Goal: Task Accomplishment & Management: Manage account settings

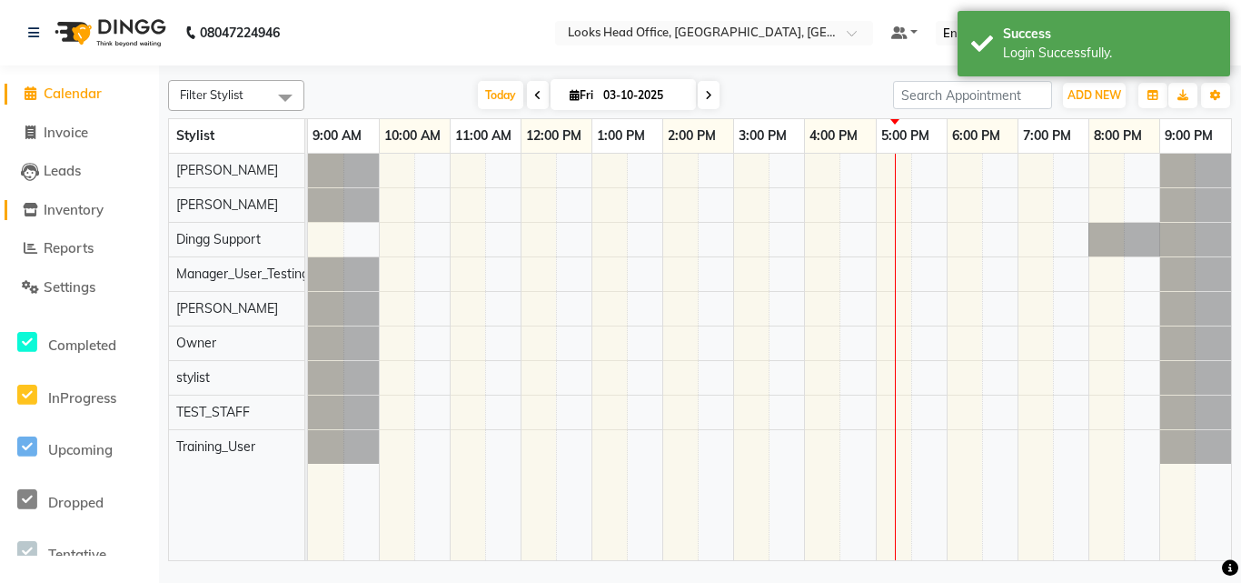
click at [79, 209] on span "Inventory" at bounding box center [74, 209] width 60 height 17
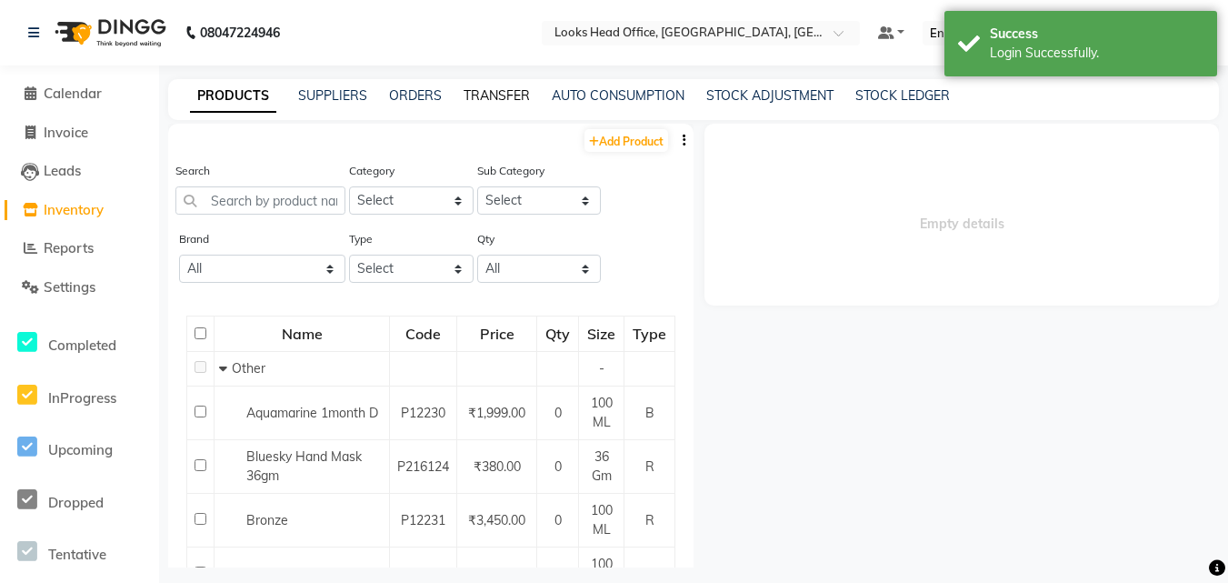
click at [485, 95] on link "TRANSFER" at bounding box center [496, 95] width 66 height 16
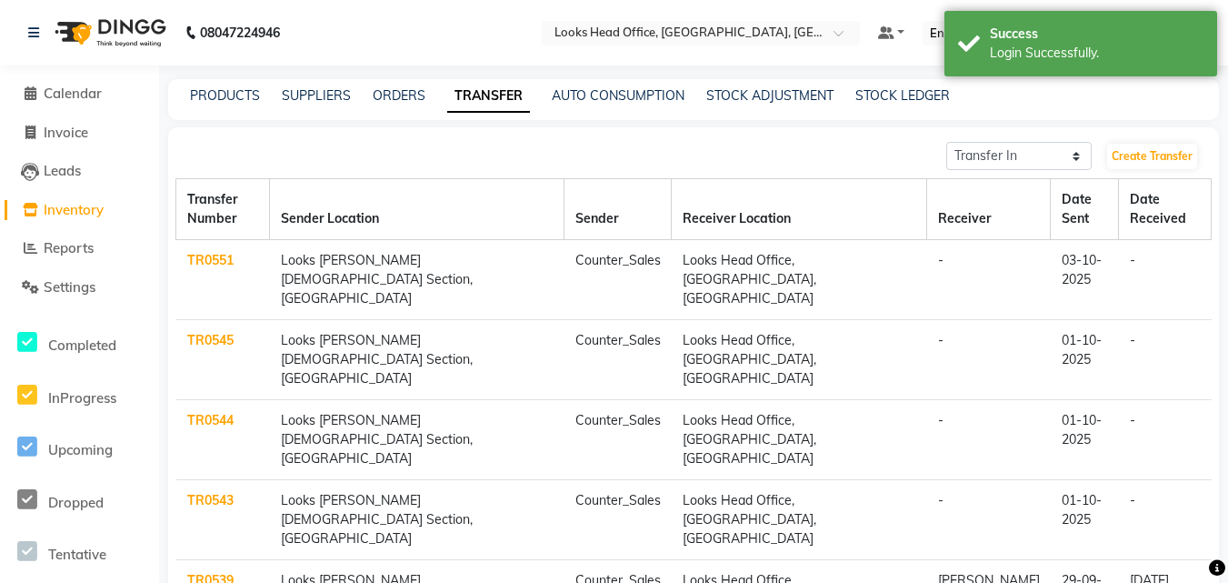
click at [217, 332] on link "TR0545" at bounding box center [210, 340] width 46 height 16
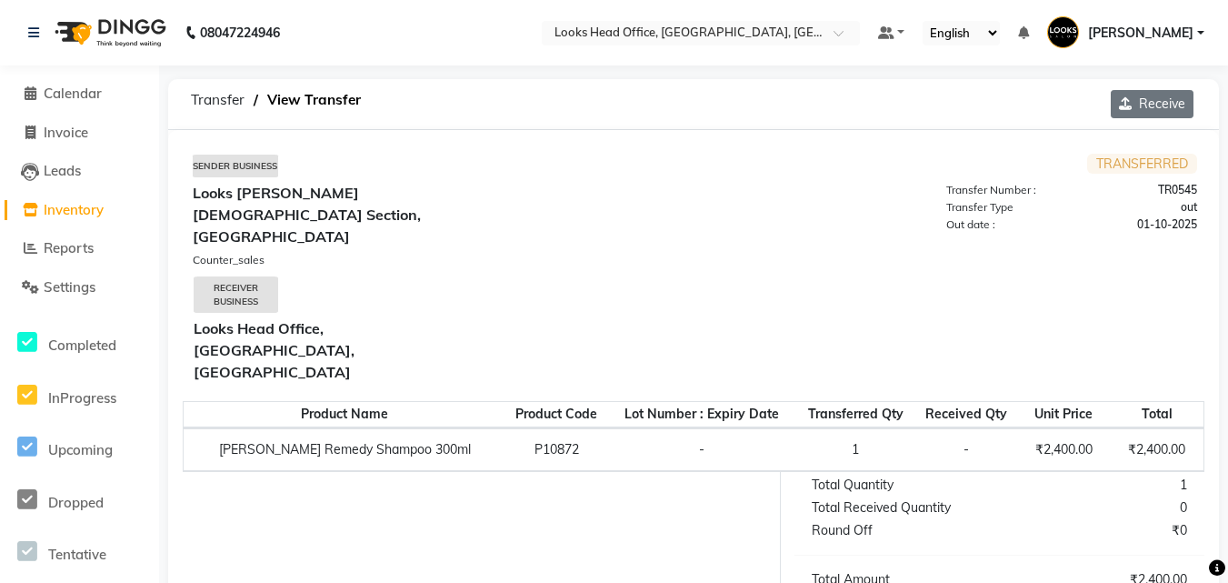
click at [1151, 106] on button "Receive" at bounding box center [1152, 104] width 83 height 28
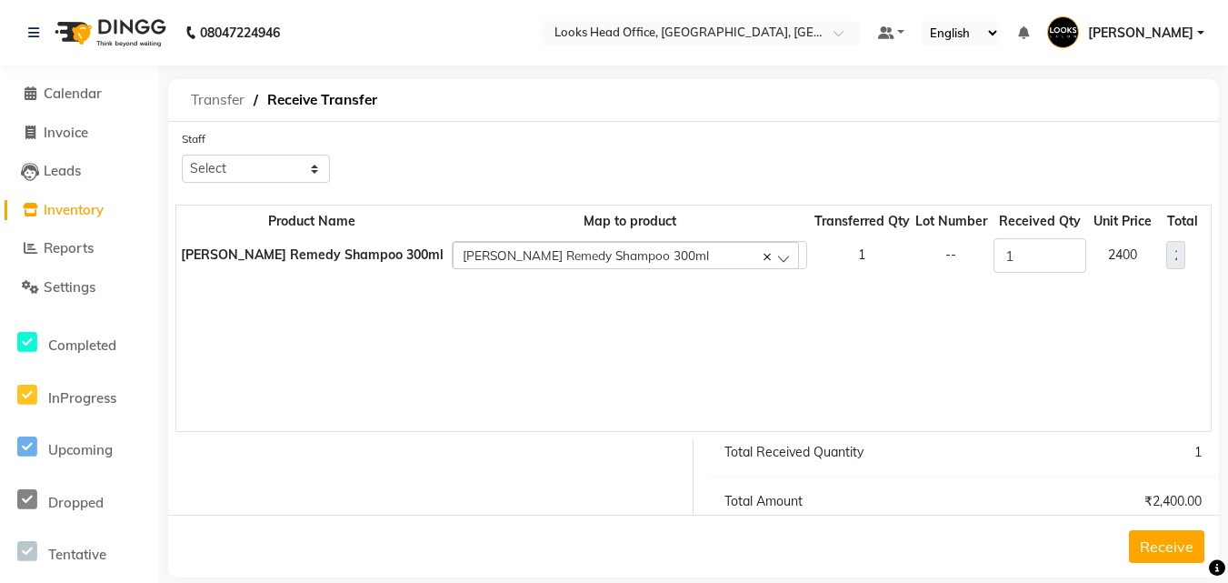
click at [215, 95] on span "Transfer" at bounding box center [218, 100] width 72 height 33
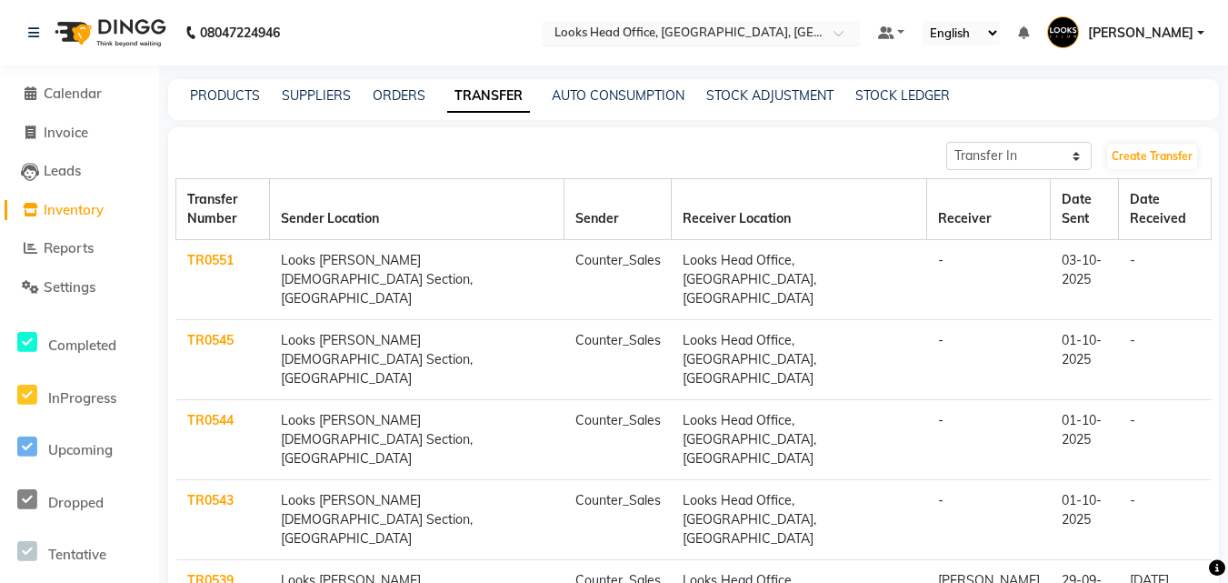
click at [705, 36] on input "text" at bounding box center [683, 34] width 264 height 18
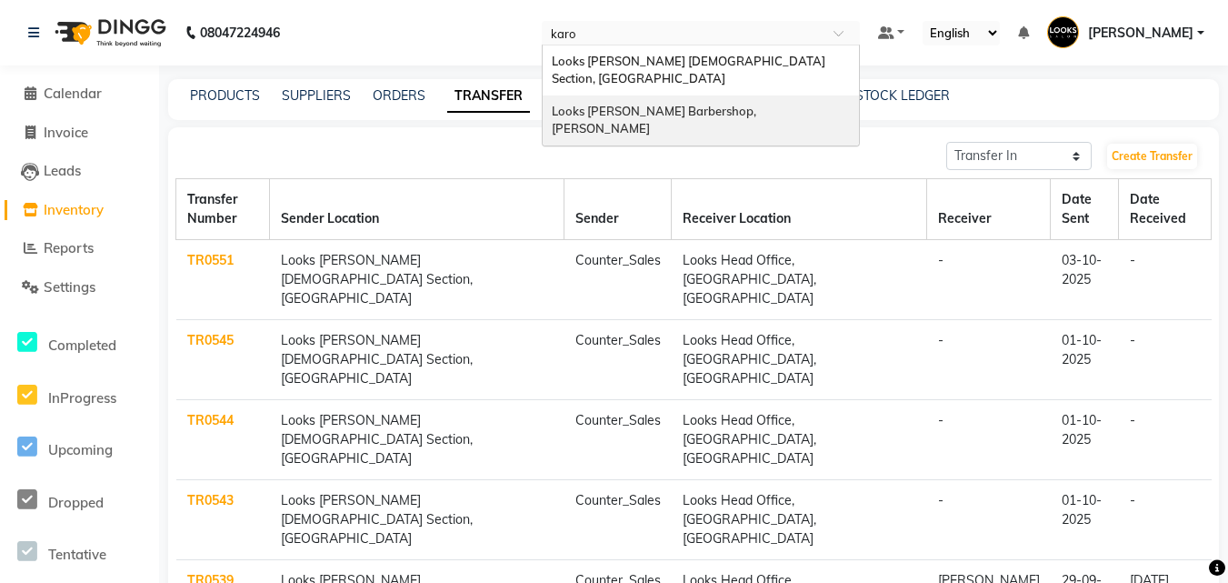
type input "[PERSON_NAME]"
click at [655, 104] on span "Looks [PERSON_NAME] Barbershop, [PERSON_NAME]" at bounding box center [655, 120] width 207 height 33
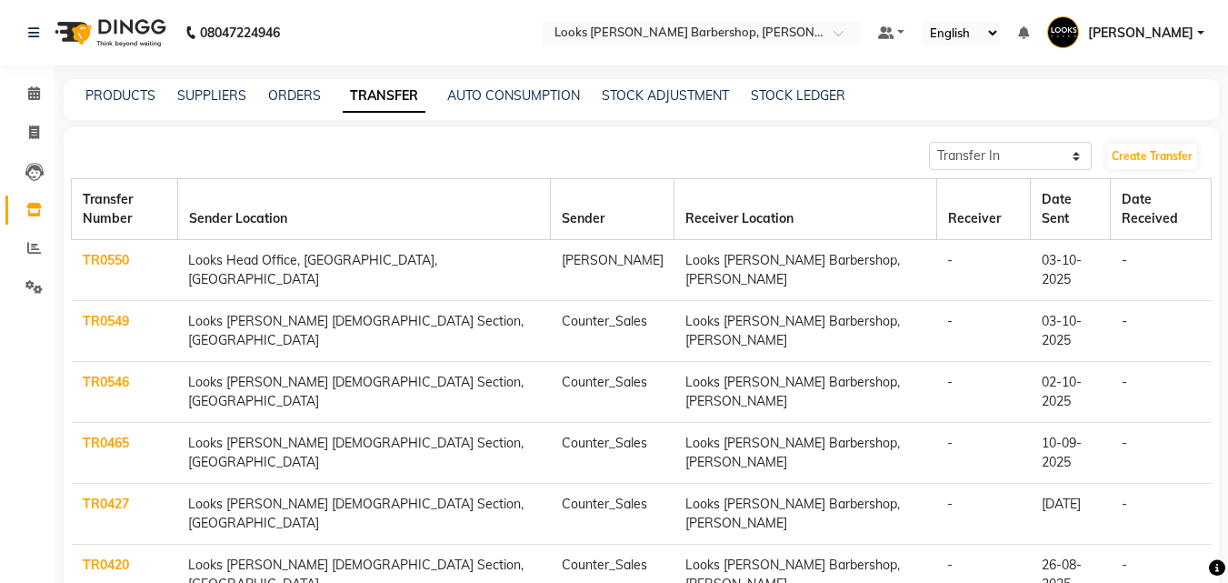
click at [89, 313] on link "TR0549" at bounding box center [106, 321] width 46 height 16
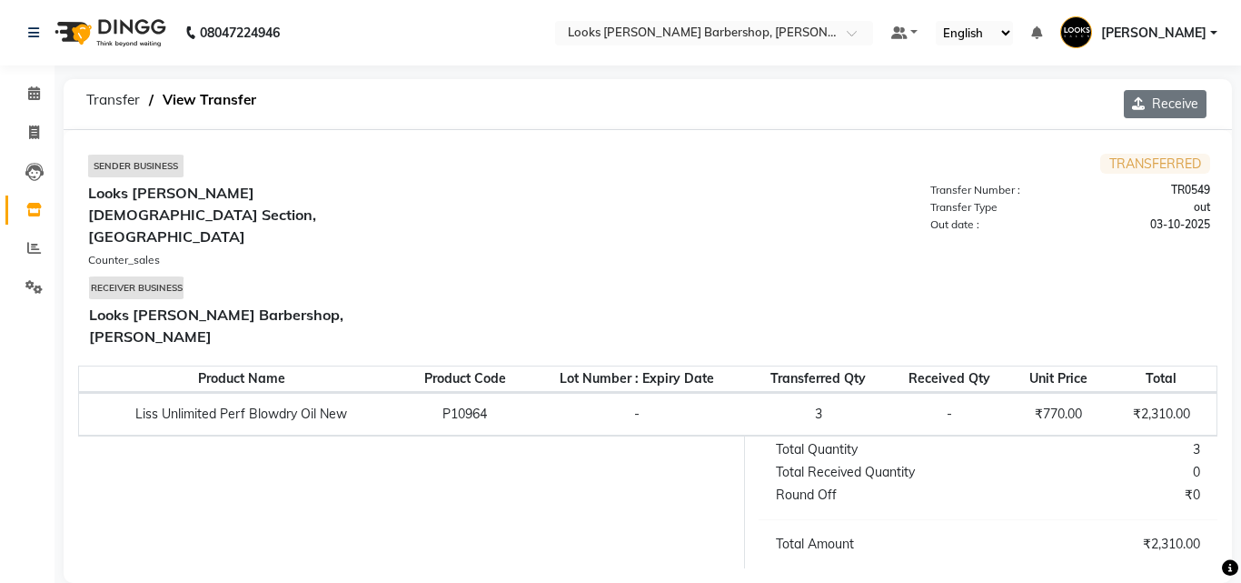
click at [1165, 95] on button "Receive" at bounding box center [1165, 104] width 83 height 28
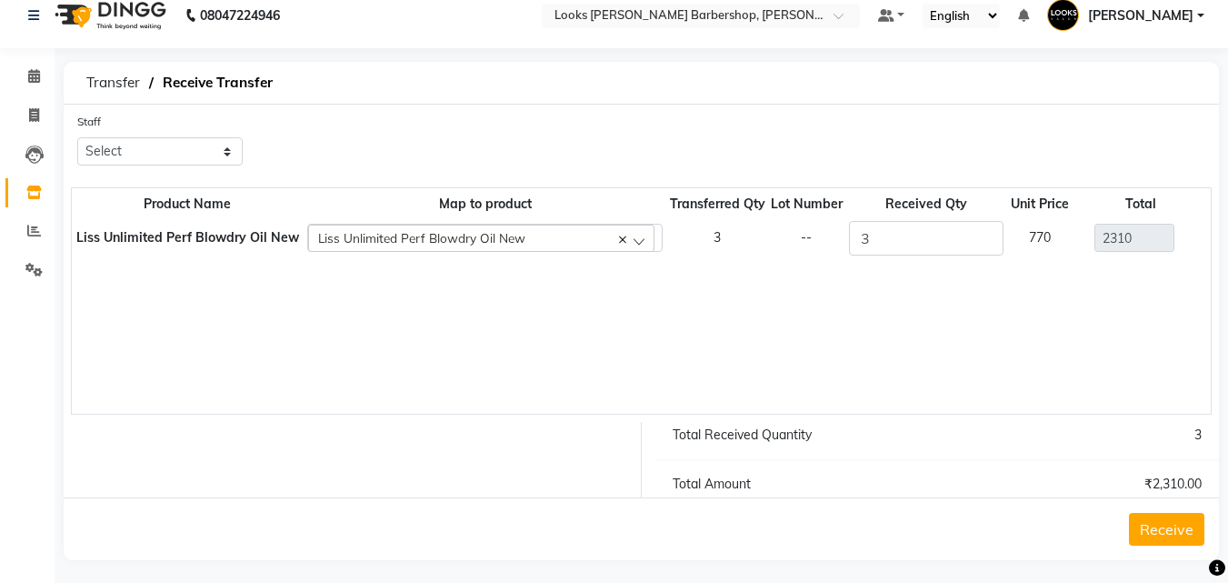
scroll to position [25, 0]
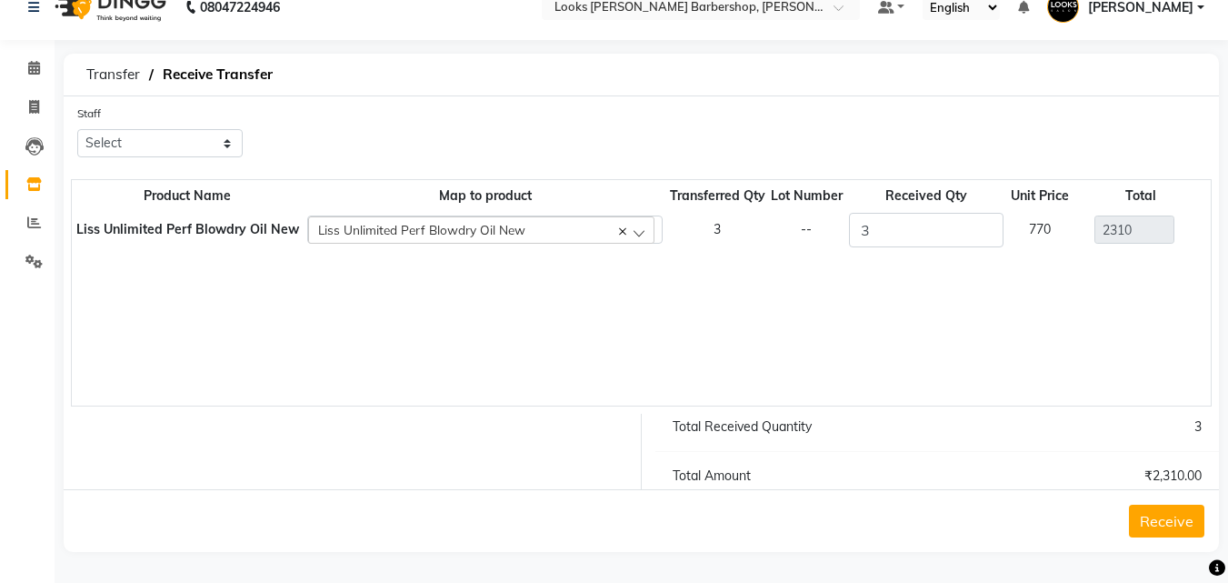
click at [1166, 521] on button "Receive" at bounding box center [1166, 520] width 75 height 33
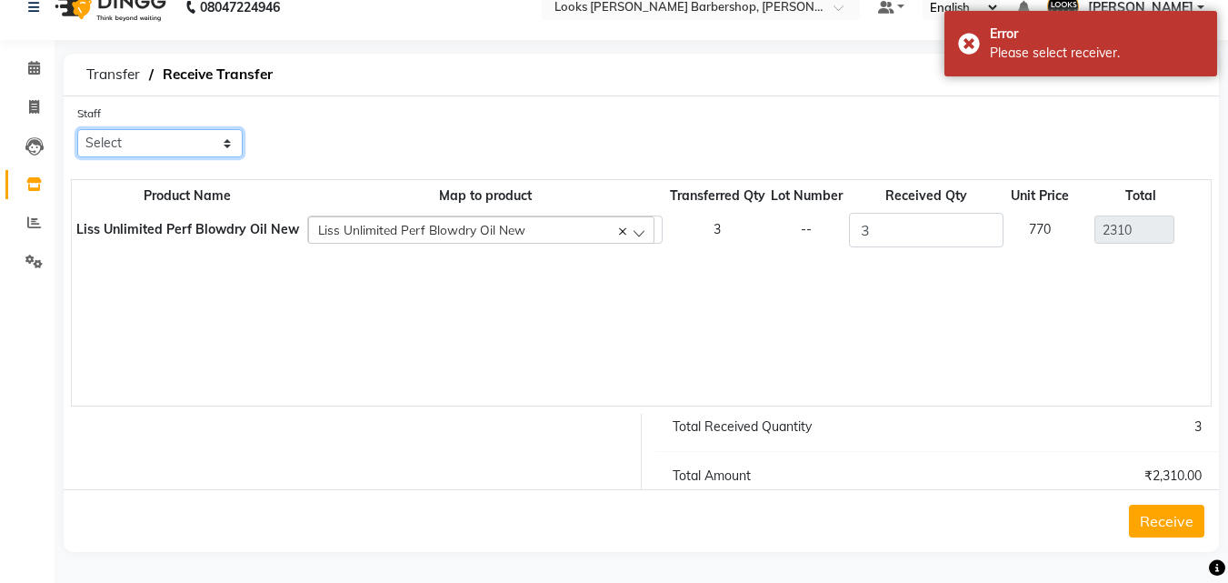
click at [150, 134] on select "Select Adnan AENA Ahsan Amazon_Kart BIJENDER Counter Sales DHARAMVEER FARHAN KA…" at bounding box center [159, 143] width 165 height 28
select select "23484"
click at [77, 129] on select "Select Adnan AENA Ahsan Amazon_Kart BIJENDER Counter Sales DHARAMVEER FARHAN KA…" at bounding box center [159, 143] width 165 height 28
click at [1169, 522] on button "Receive" at bounding box center [1166, 520] width 75 height 33
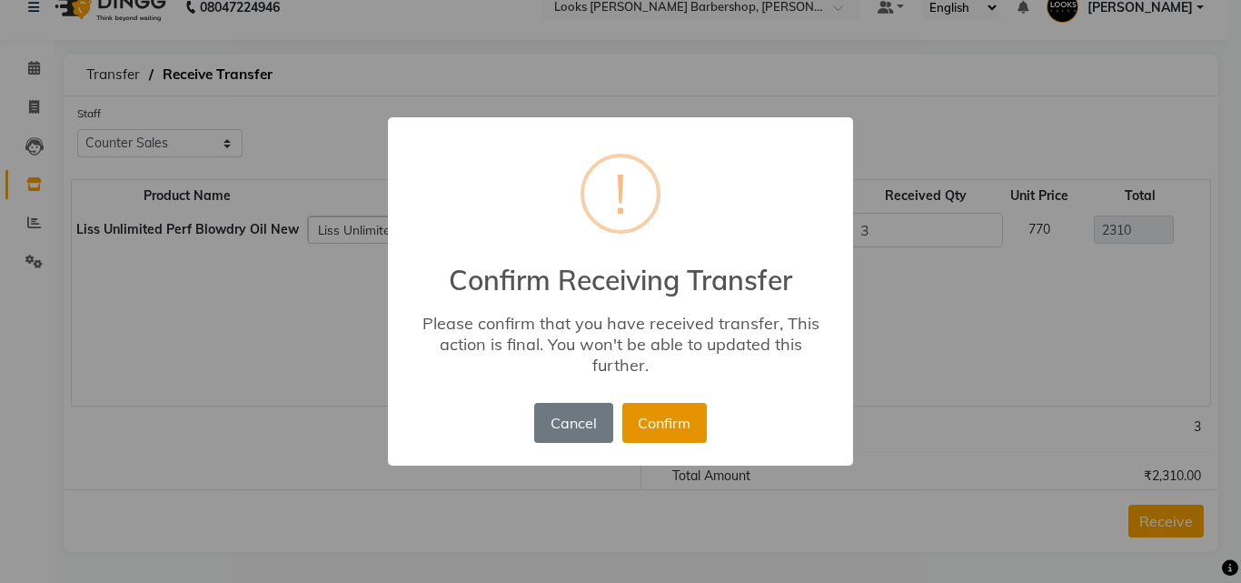
click at [665, 425] on button "Confirm" at bounding box center [665, 423] width 85 height 40
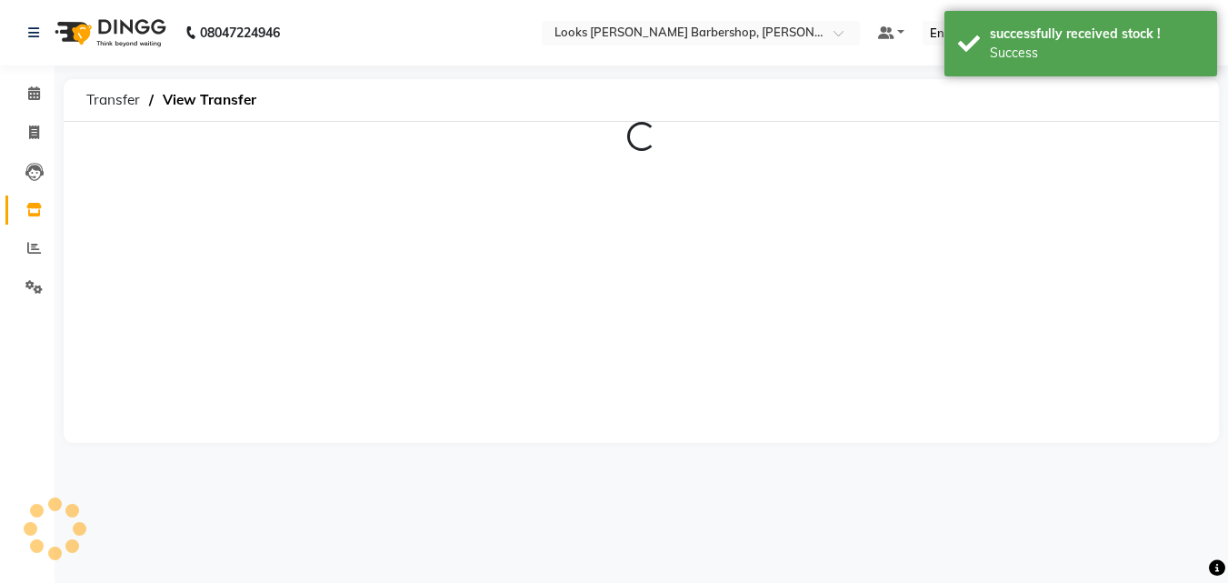
scroll to position [0, 0]
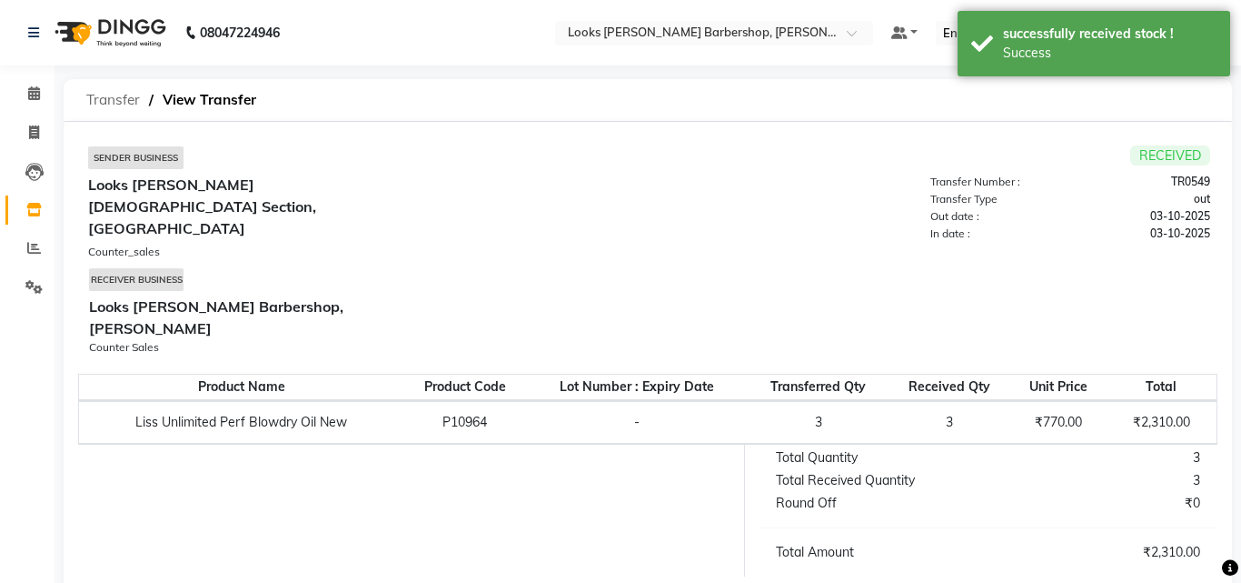
click at [102, 98] on span "Transfer" at bounding box center [113, 100] width 72 height 33
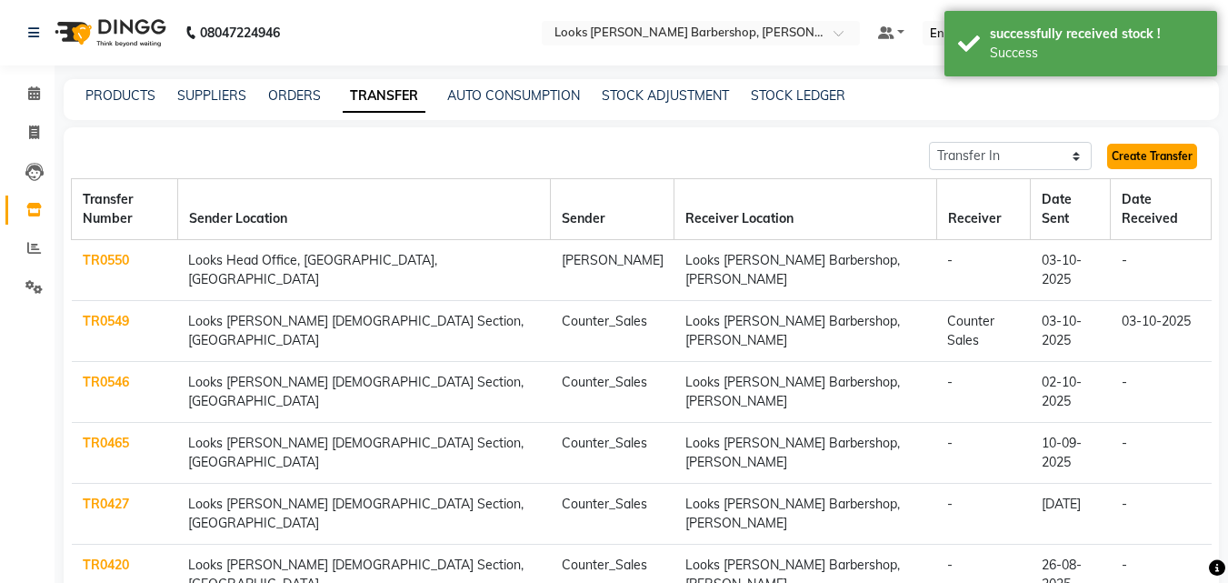
click at [1135, 151] on link "Create Transfer" at bounding box center [1152, 156] width 90 height 25
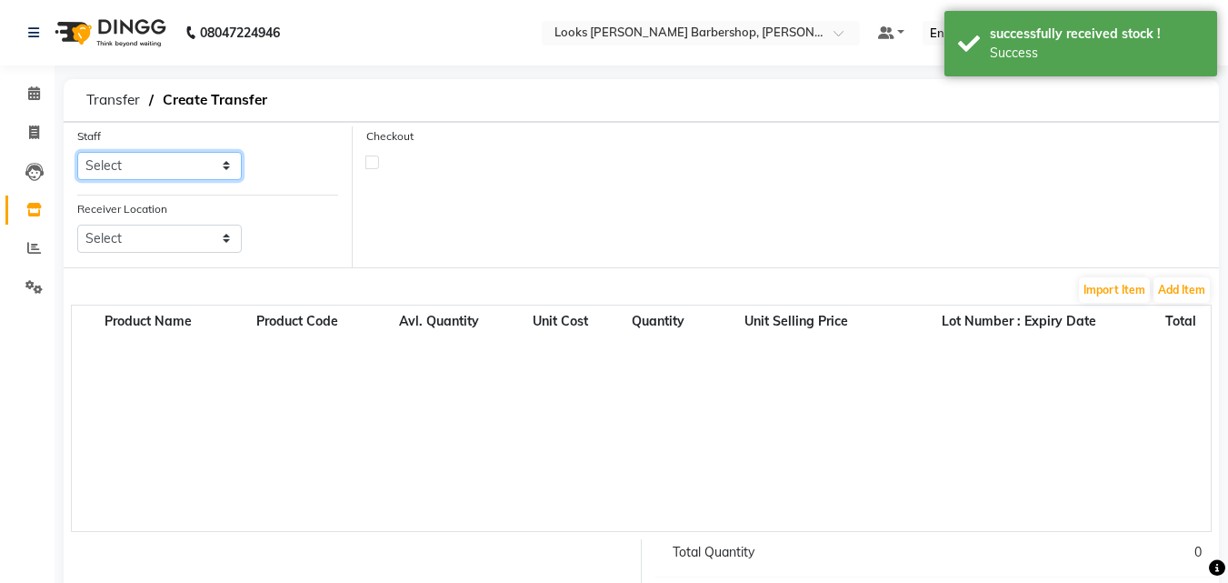
click at [132, 163] on select "Select Adnan AENA Ahsan Amazon_Kart BIJENDER Counter Sales DHARAMVEER FARHAN KA…" at bounding box center [159, 166] width 164 height 28
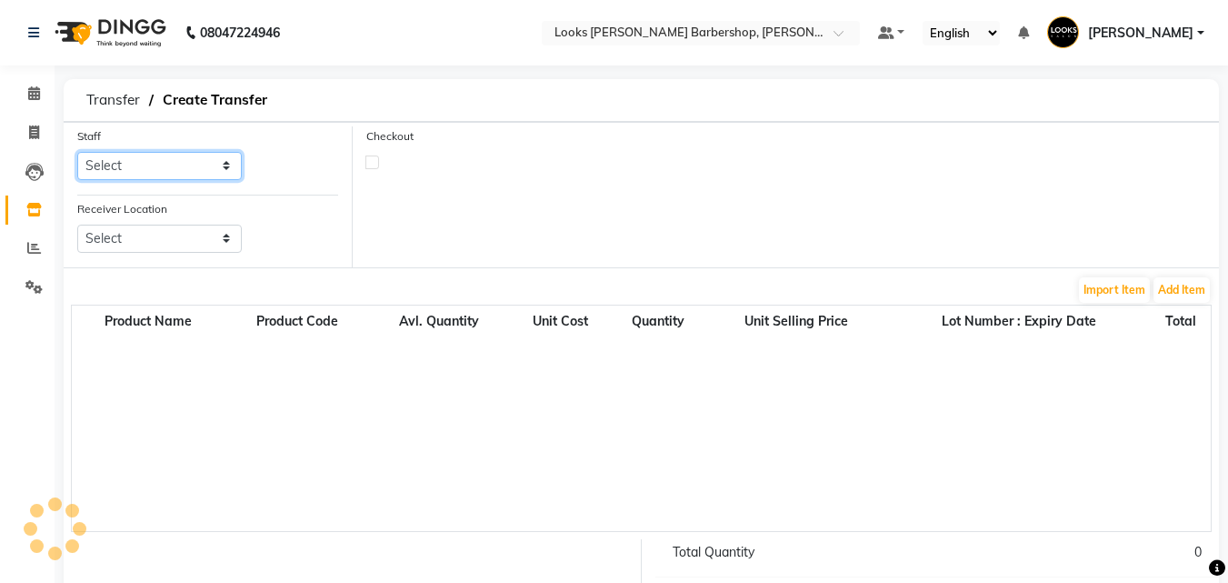
select select "23484"
click at [77, 152] on select "Select Adnan AENA Ahsan Amazon_Kart BIJENDER Counter Sales DHARAMVEER FARHAN KA…" at bounding box center [159, 166] width 164 height 28
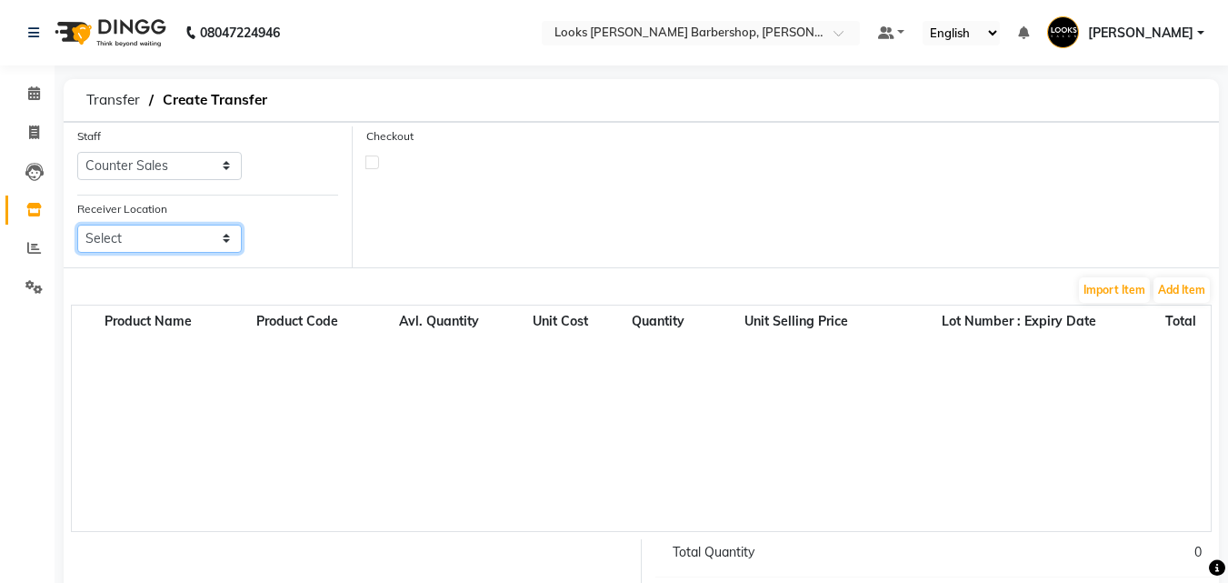
click at [134, 240] on select "Select Looks Prive Rajouri Garden, New Delhi Looks Golf Avenue, Gurgaon Sector-…" at bounding box center [159, 238] width 164 height 28
select select "1780"
click at [77, 224] on select "Select Looks Prive Rajouri Garden, New Delhi Looks Golf Avenue, Gurgaon Sector-…" at bounding box center [159, 238] width 164 height 28
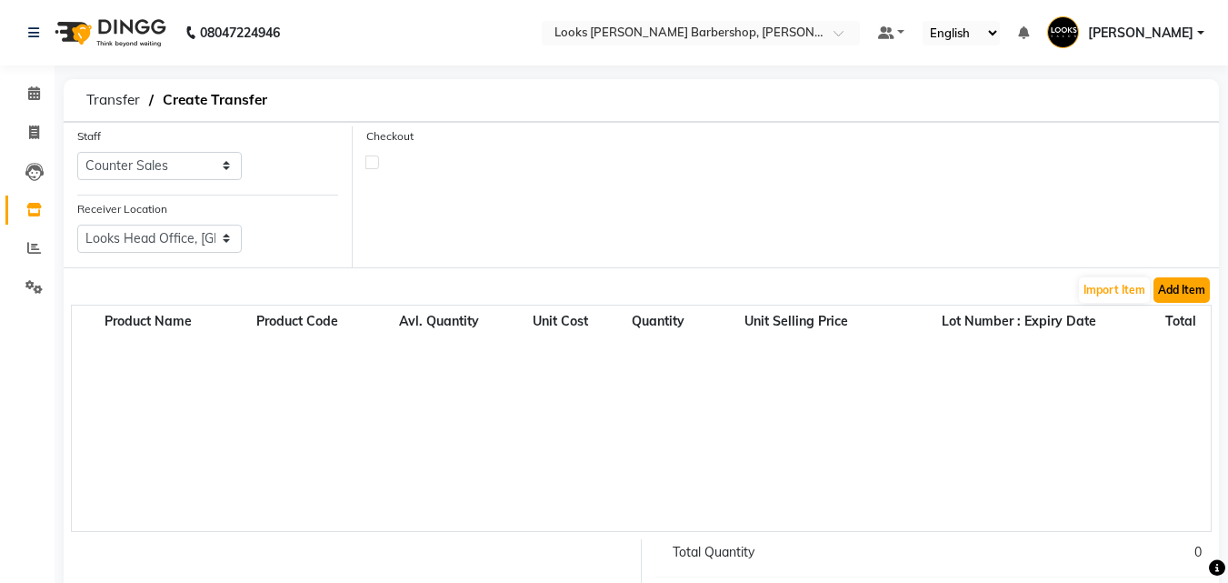
click at [1163, 283] on button "Add Item" at bounding box center [1181, 289] width 56 height 25
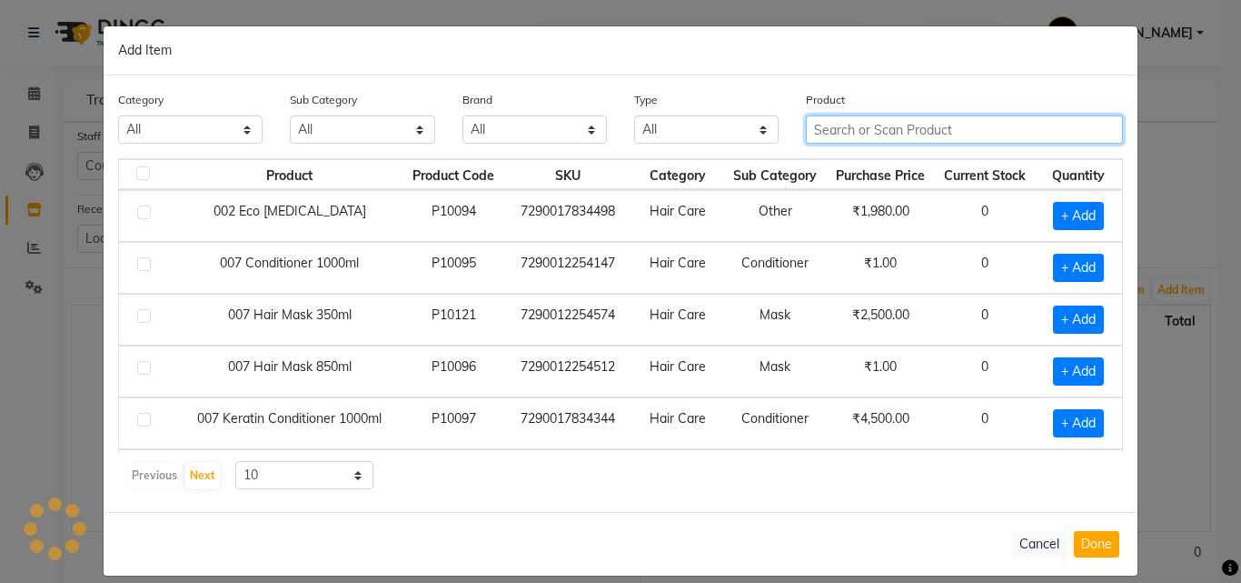
click at [969, 133] on input "text" at bounding box center [964, 129] width 317 height 28
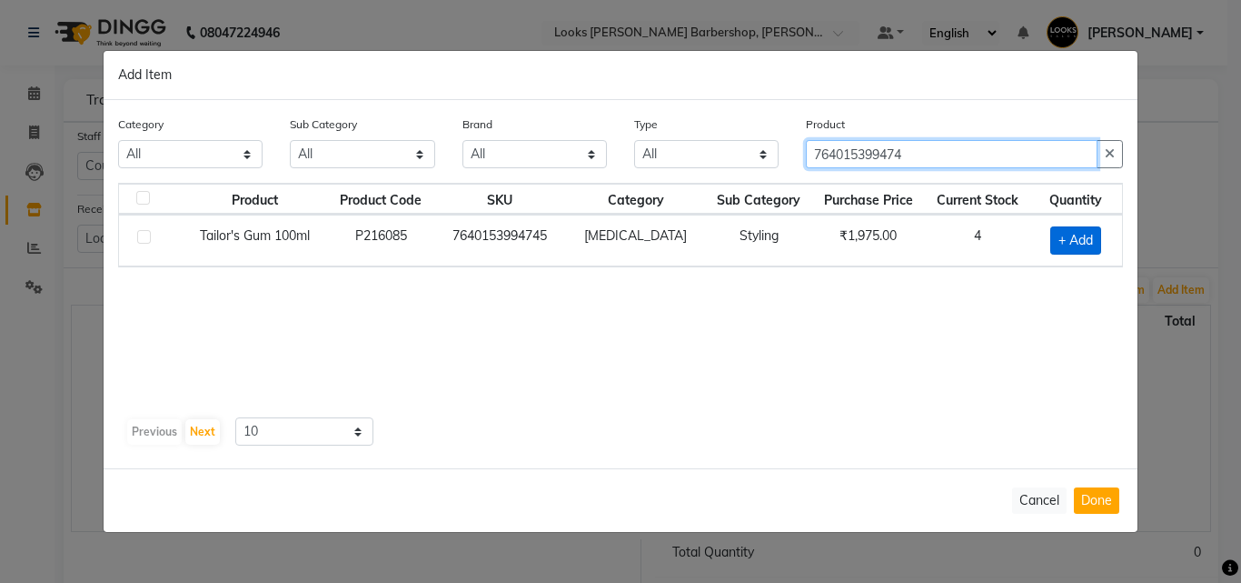
type input "764015399474"
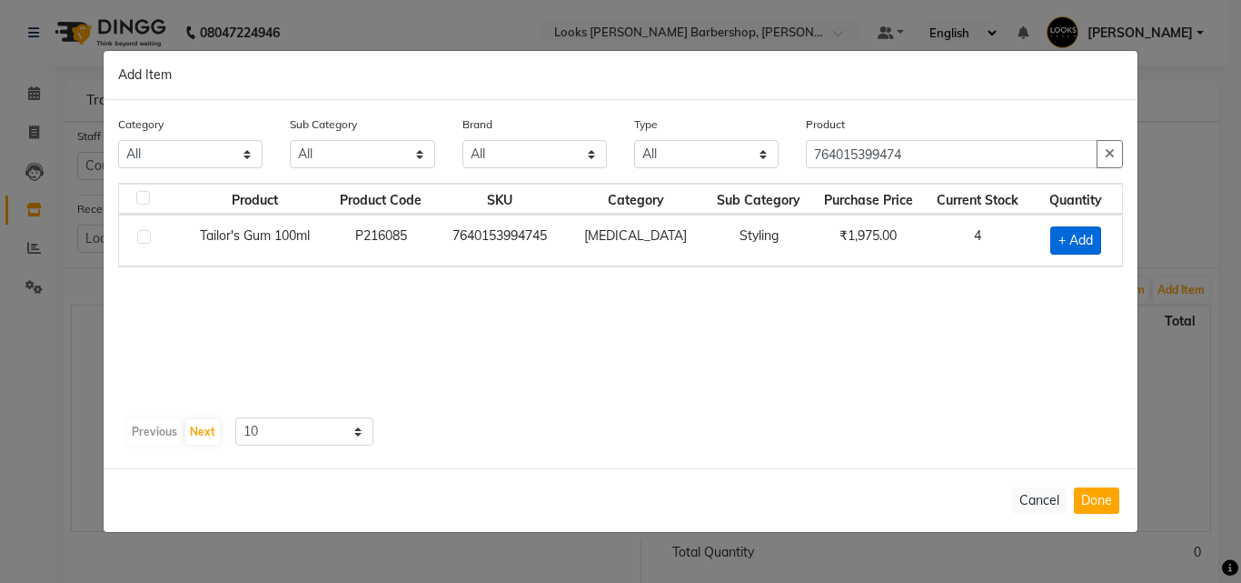
click at [1084, 238] on span "+ Add" at bounding box center [1076, 240] width 51 height 28
checkbox input "true"
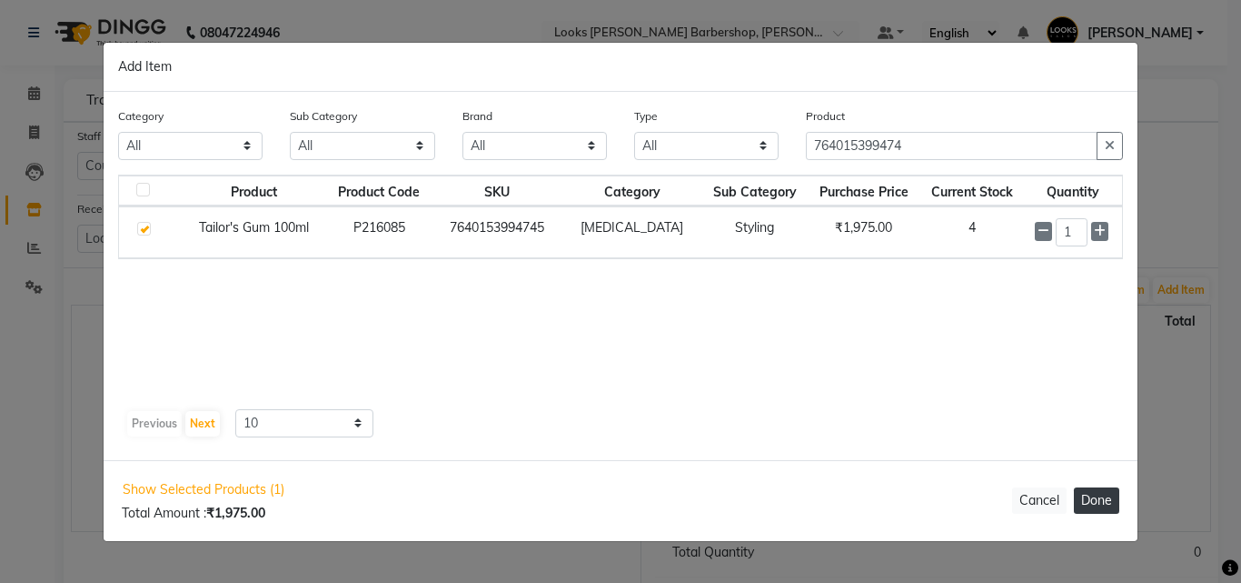
click at [1098, 493] on button "Done" at bounding box center [1096, 500] width 45 height 26
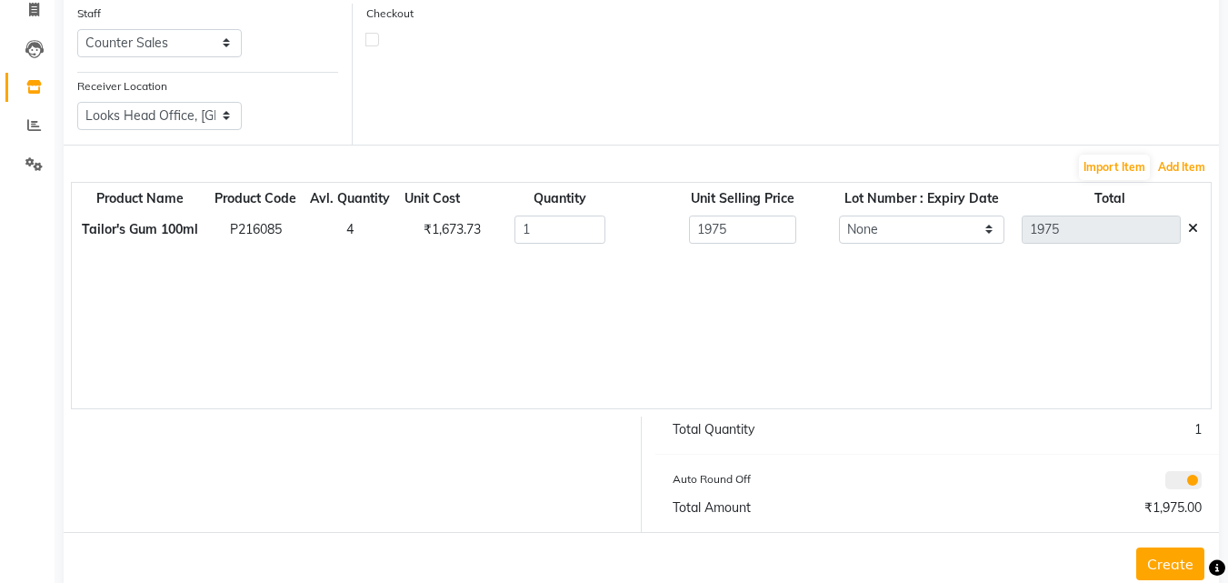
scroll to position [165, 0]
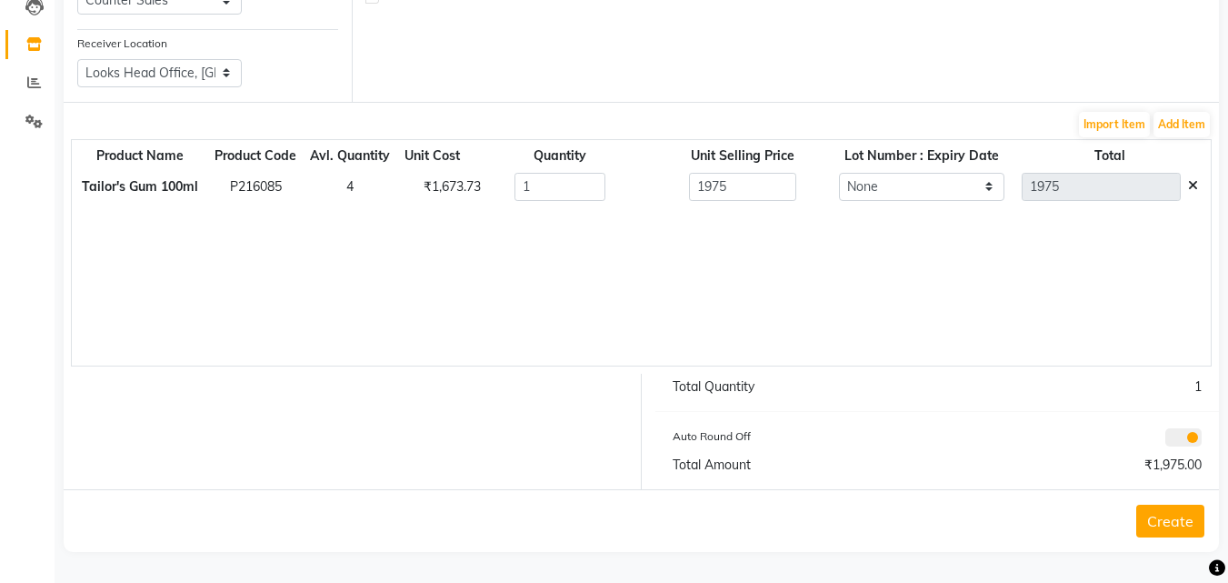
click at [1168, 523] on button "Create" at bounding box center [1170, 520] width 68 height 33
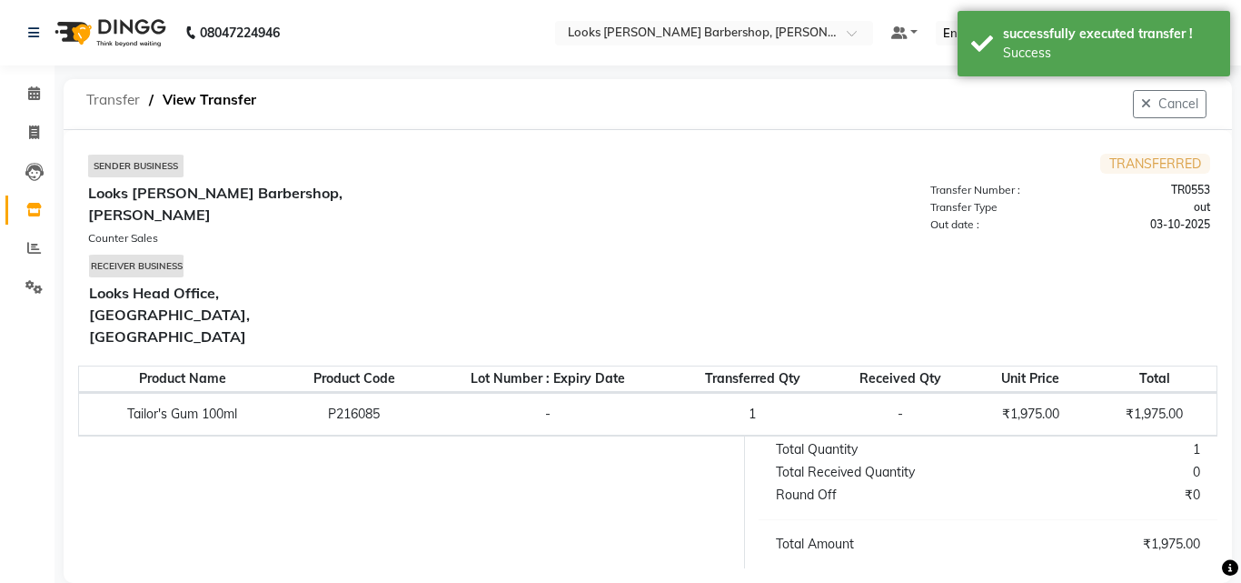
click at [103, 95] on span "Transfer" at bounding box center [113, 100] width 72 height 33
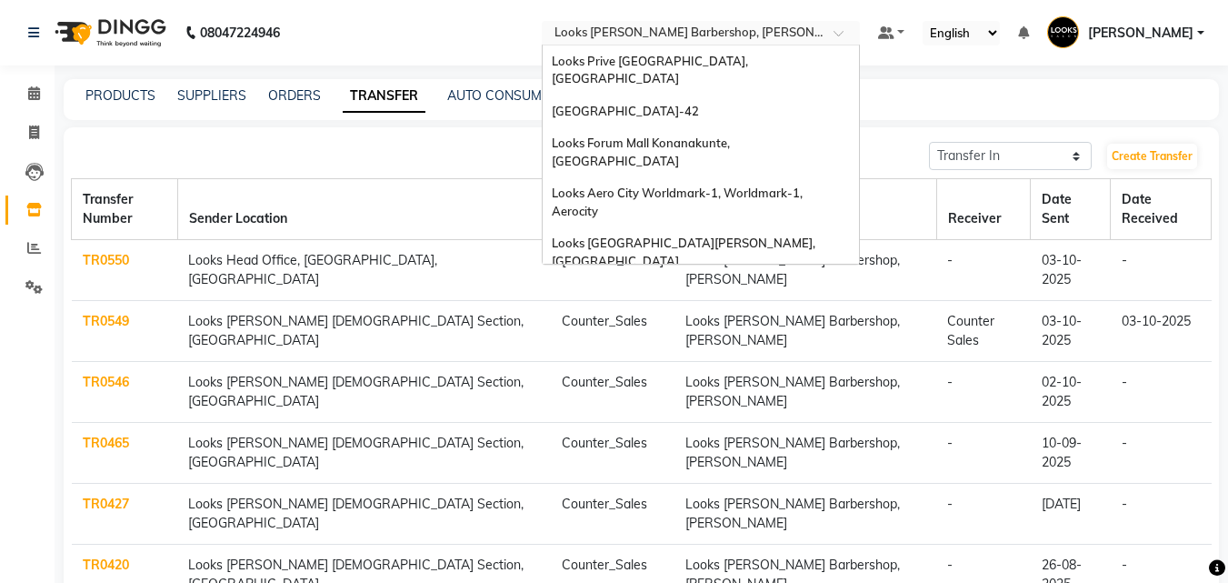
click at [676, 32] on input "text" at bounding box center [683, 34] width 264 height 18
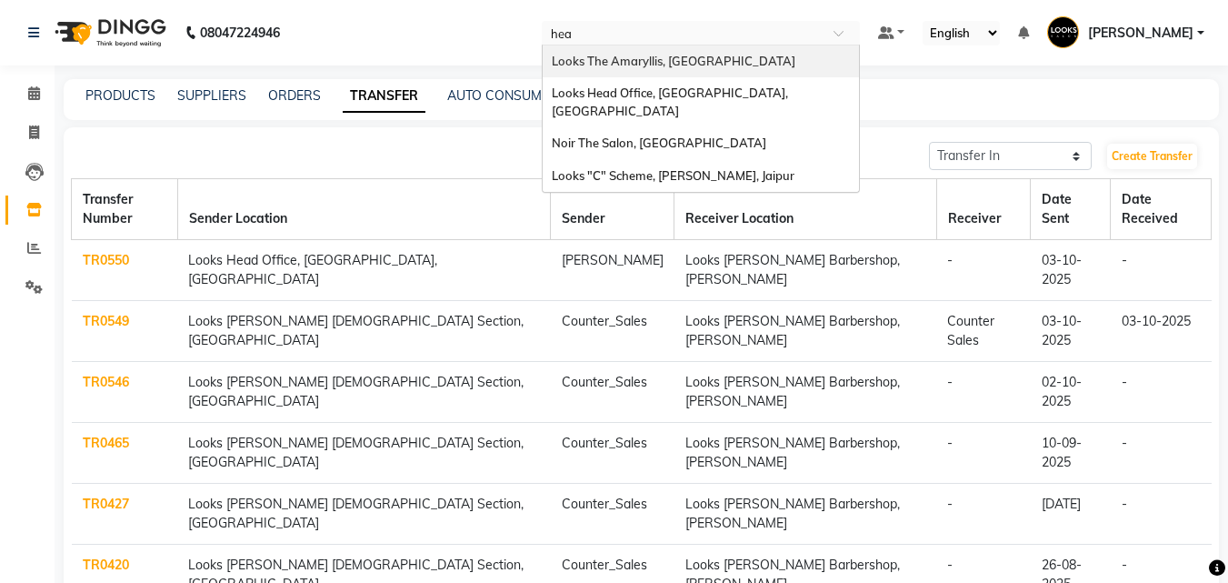
type input "head"
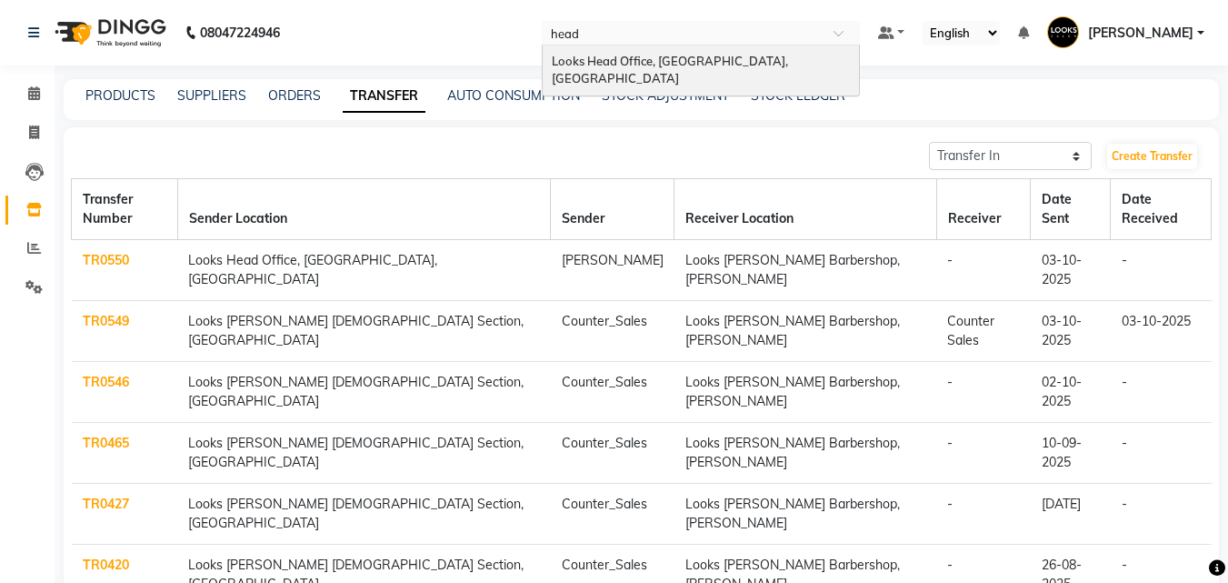
click at [704, 51] on div "Looks Head Office, [GEOGRAPHIC_DATA], [GEOGRAPHIC_DATA]" at bounding box center [701, 70] width 316 height 50
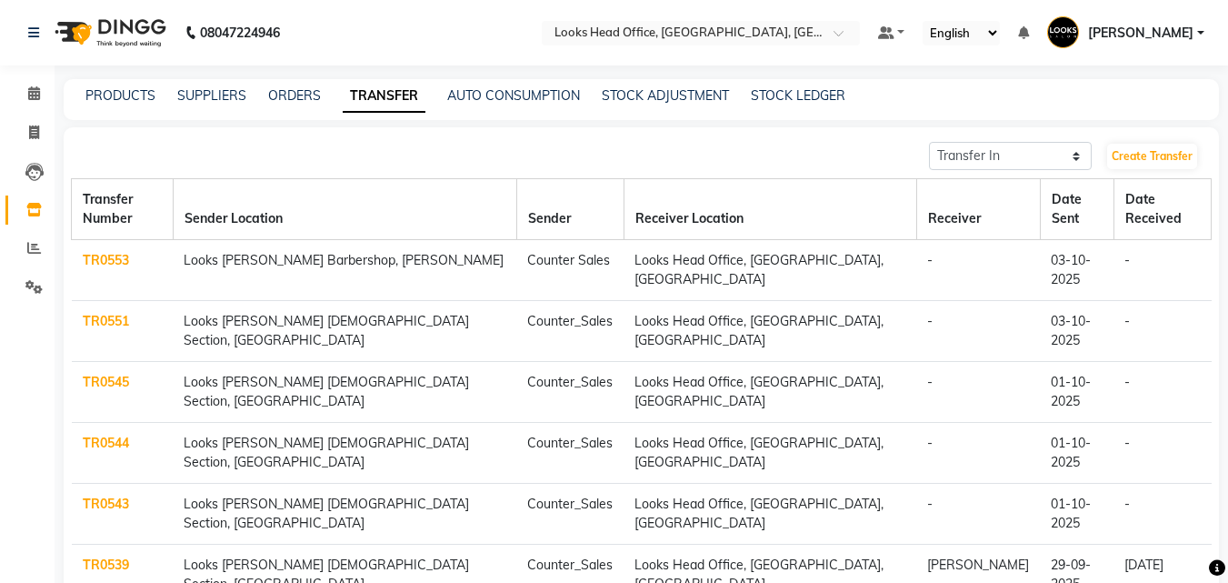
click at [110, 252] on link "TR0553" at bounding box center [106, 260] width 46 height 16
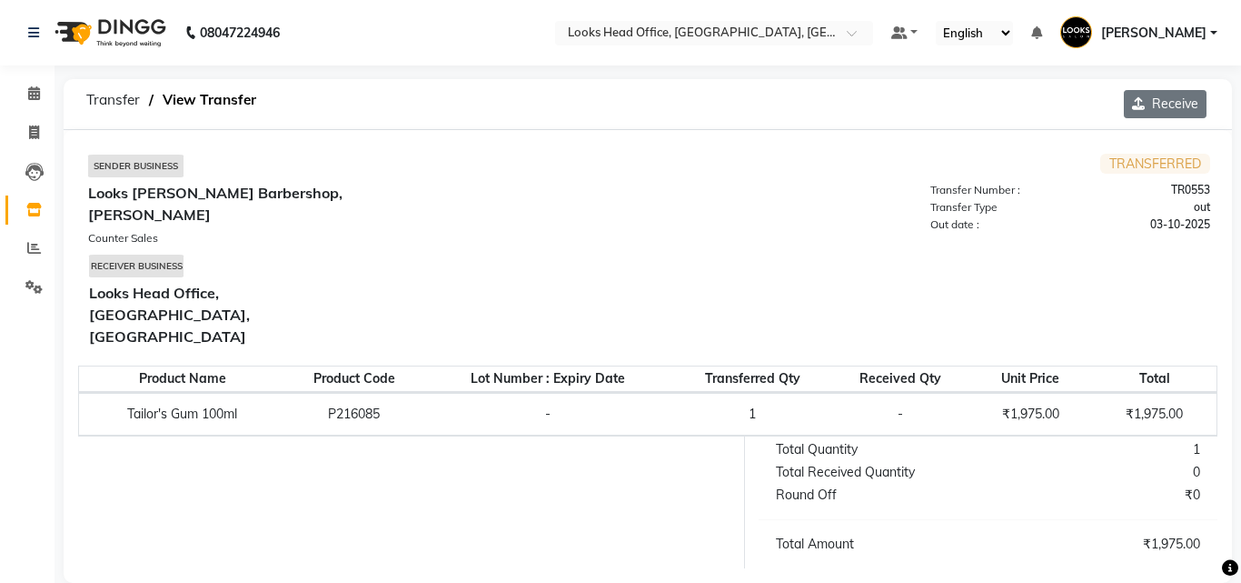
click at [1183, 104] on button "Receive" at bounding box center [1165, 104] width 83 height 28
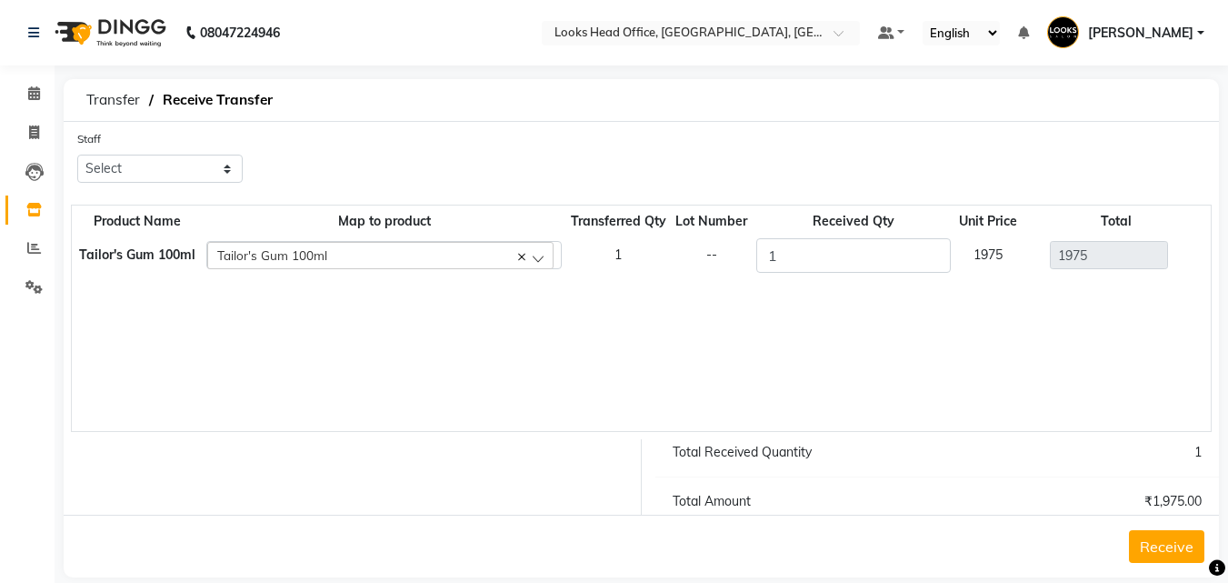
click at [1170, 542] on button "Receive" at bounding box center [1166, 546] width 75 height 33
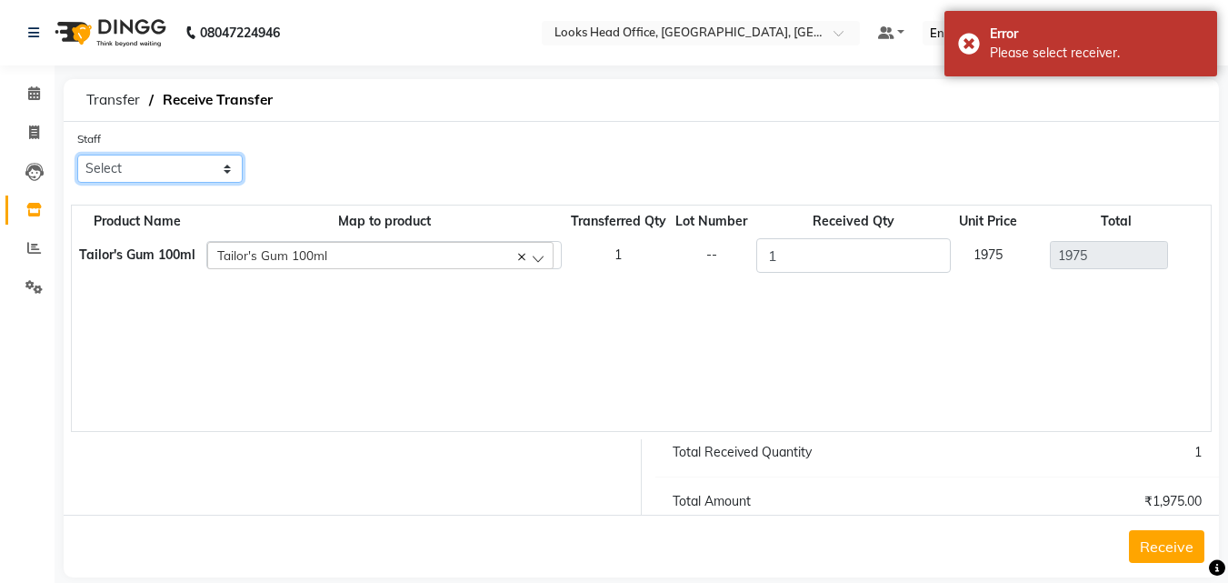
click at [160, 171] on select "Select Accounts Reports [PERSON_NAME] [PERSON_NAME] [PERSON_NAME] Dingg Support…" at bounding box center [159, 168] width 165 height 28
select select "30146"
click at [77, 154] on select "Select Accounts Reports [PERSON_NAME] [PERSON_NAME] [PERSON_NAME] Dingg Support…" at bounding box center [159, 168] width 165 height 28
click at [1159, 539] on button "Receive" at bounding box center [1166, 546] width 75 height 33
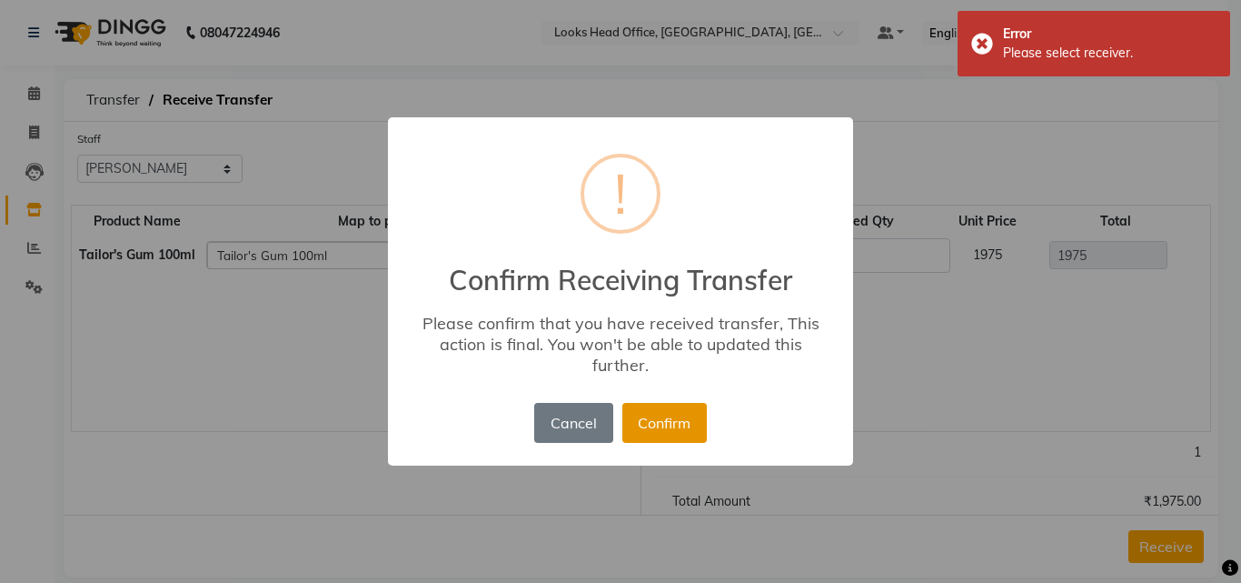
click at [684, 420] on button "Confirm" at bounding box center [665, 423] width 85 height 40
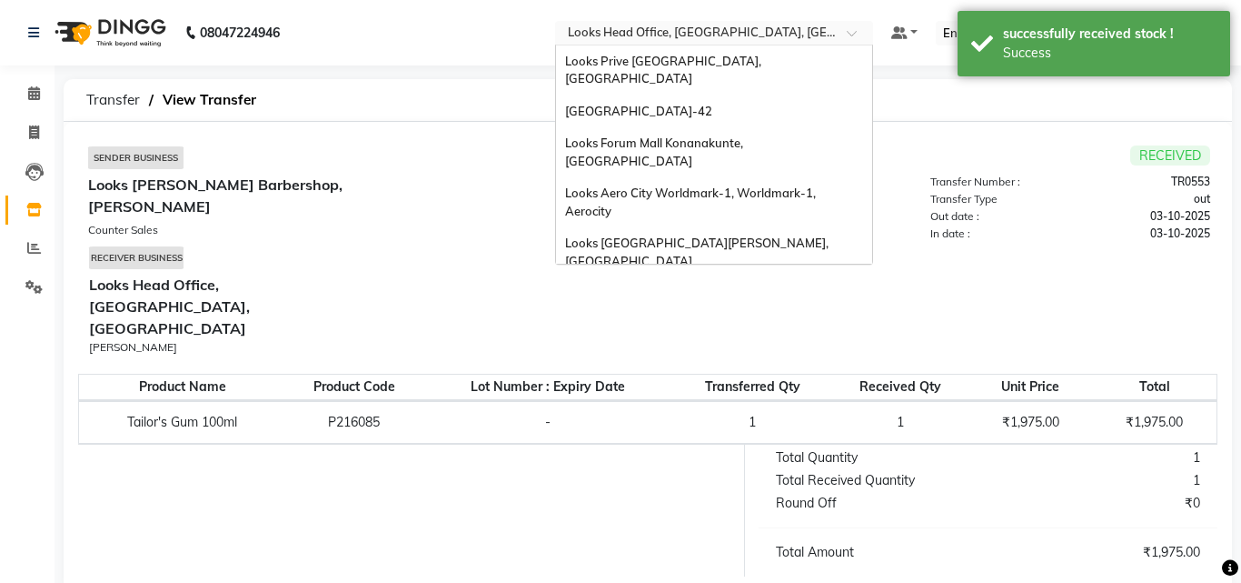
click at [690, 30] on input "text" at bounding box center [696, 34] width 264 height 18
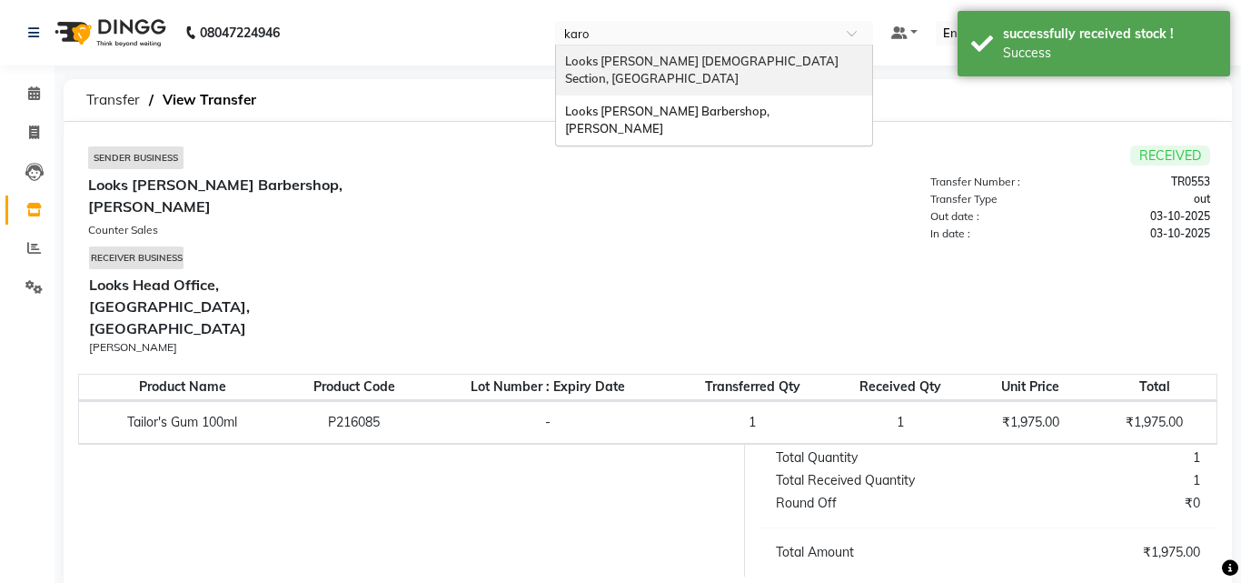
type input "[PERSON_NAME]"
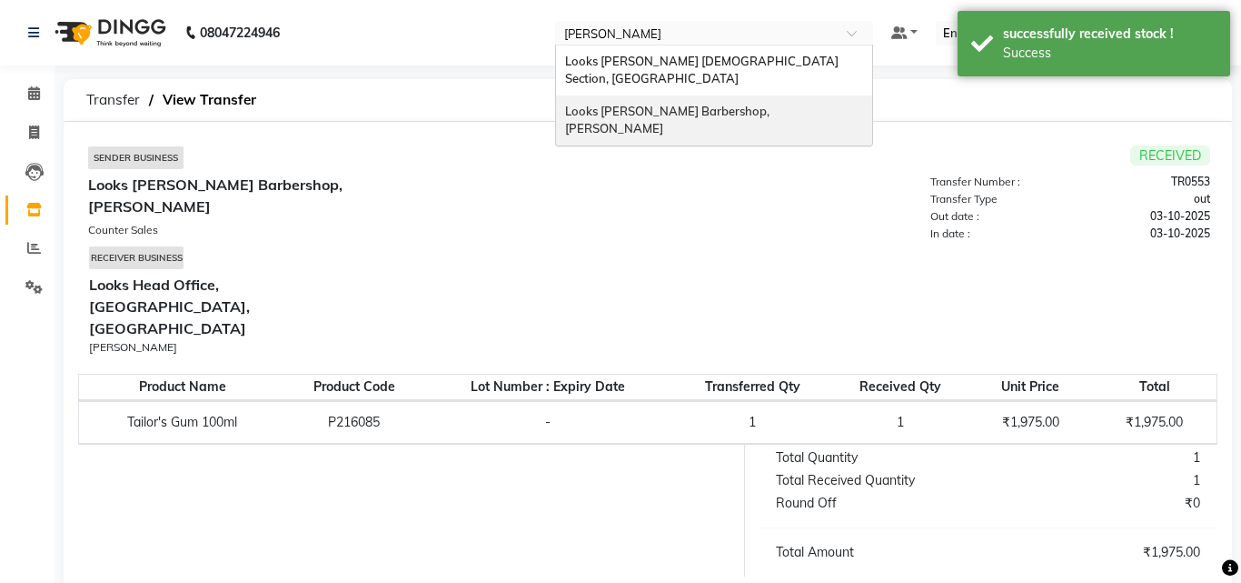
click at [704, 104] on span "Looks [PERSON_NAME] Barbershop, [PERSON_NAME]" at bounding box center [668, 120] width 207 height 33
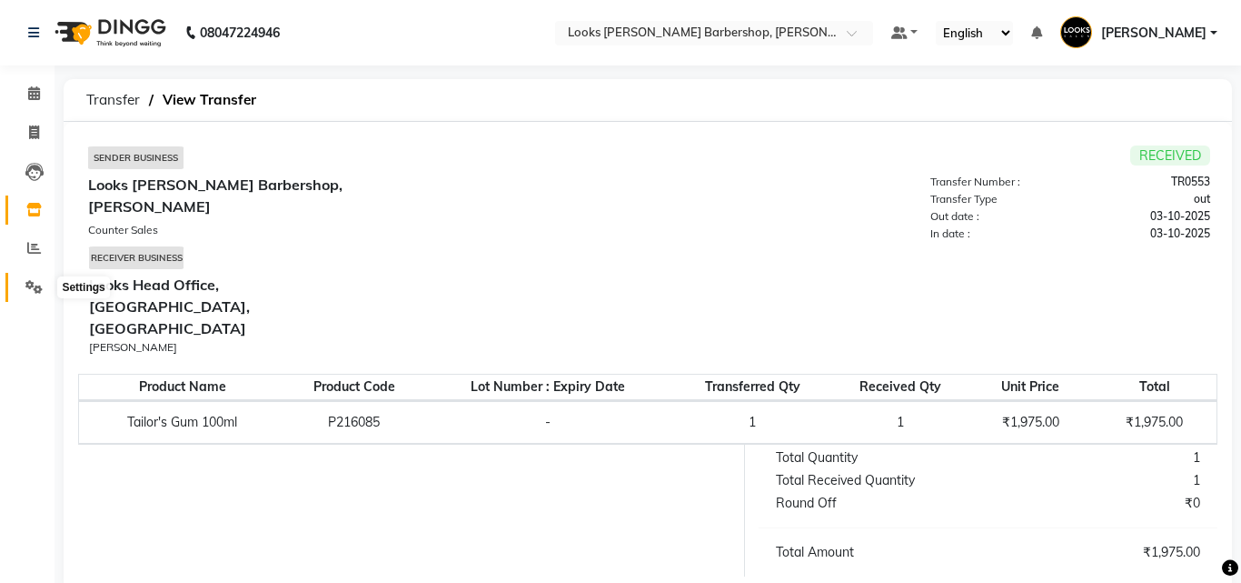
click at [33, 288] on icon at bounding box center [33, 287] width 17 height 14
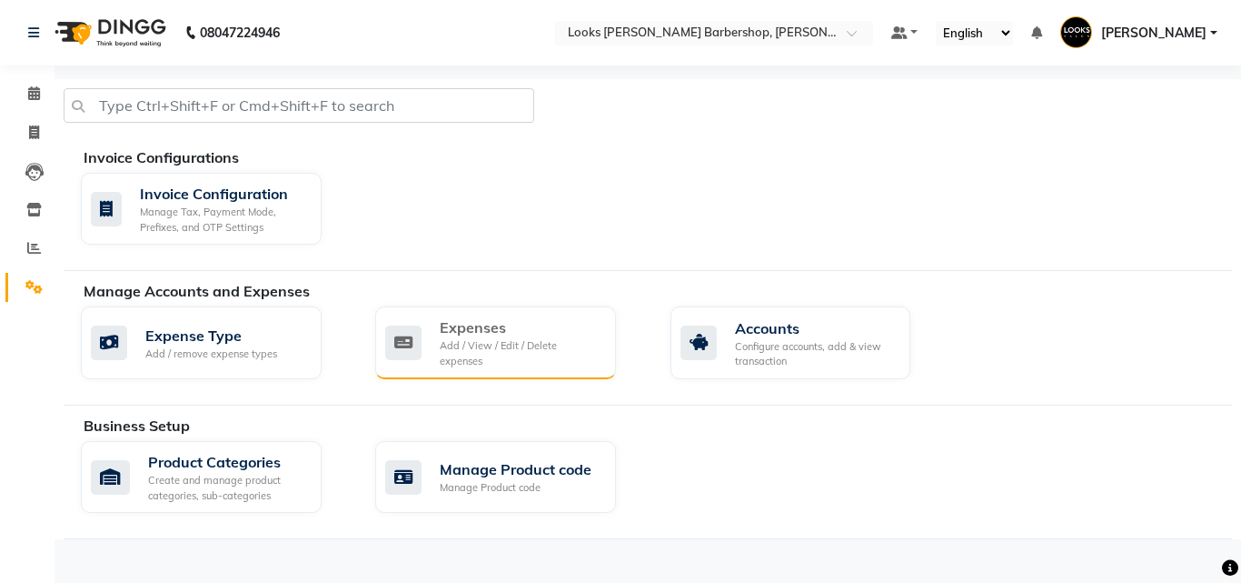
click at [513, 356] on div "Add / View / Edit / Delete expenses" at bounding box center [521, 353] width 162 height 30
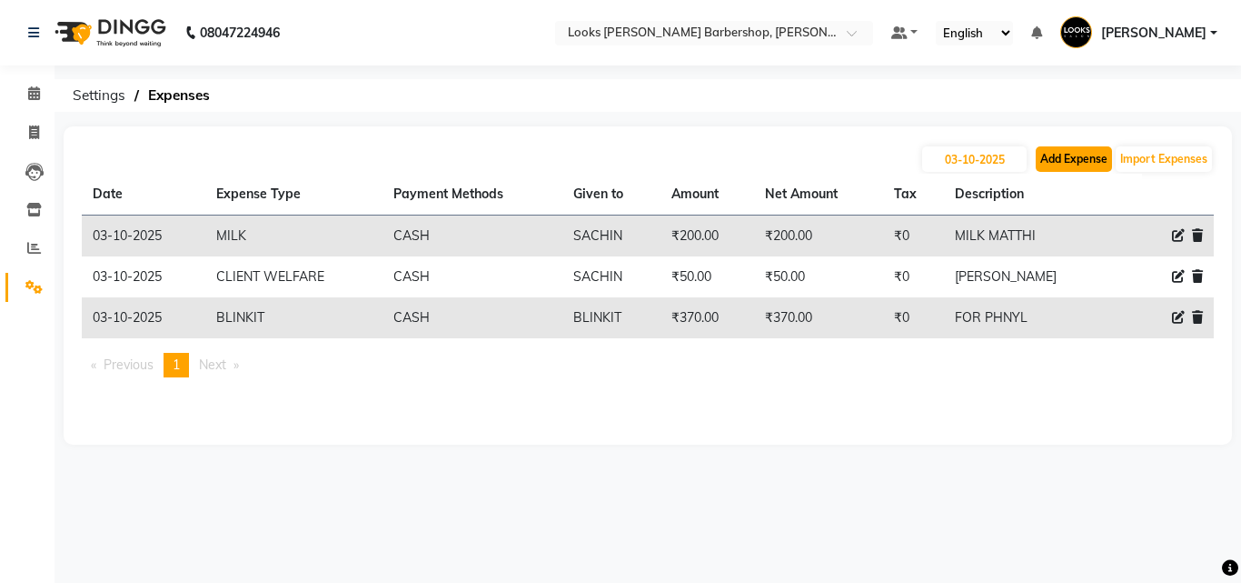
click at [1050, 152] on button "Add Expense" at bounding box center [1074, 158] width 76 height 25
select select "1"
select select "3128"
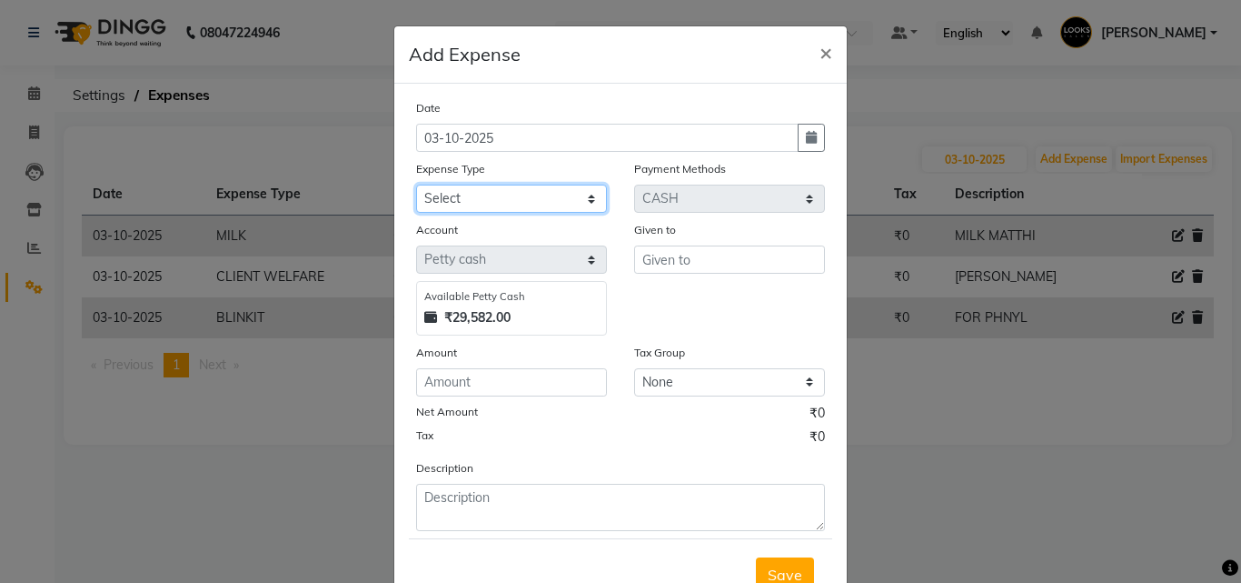
click at [463, 196] on select "Select Accommodation Aesthetics Bank Deposit BLINKIT Cash Handover Client Refun…" at bounding box center [511, 198] width 191 height 28
select select "25017"
click at [416, 184] on select "Select Accommodation Aesthetics Bank Deposit BLINKIT Cash Handover Client Refun…" at bounding box center [511, 198] width 191 height 28
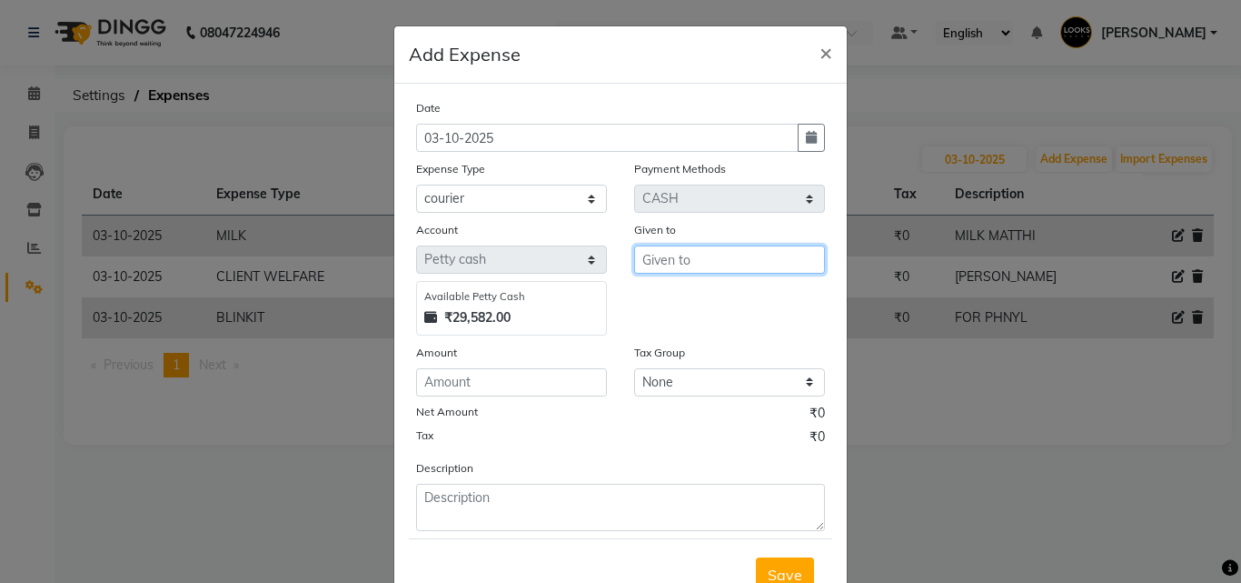
click at [724, 270] on input "text" at bounding box center [729, 259] width 191 height 28
click at [509, 259] on div "Account Select Petty cash Available Petty Cash ₹29,582.00 Given to pporter" at bounding box center [621, 277] width 436 height 115
type input "PORTER"
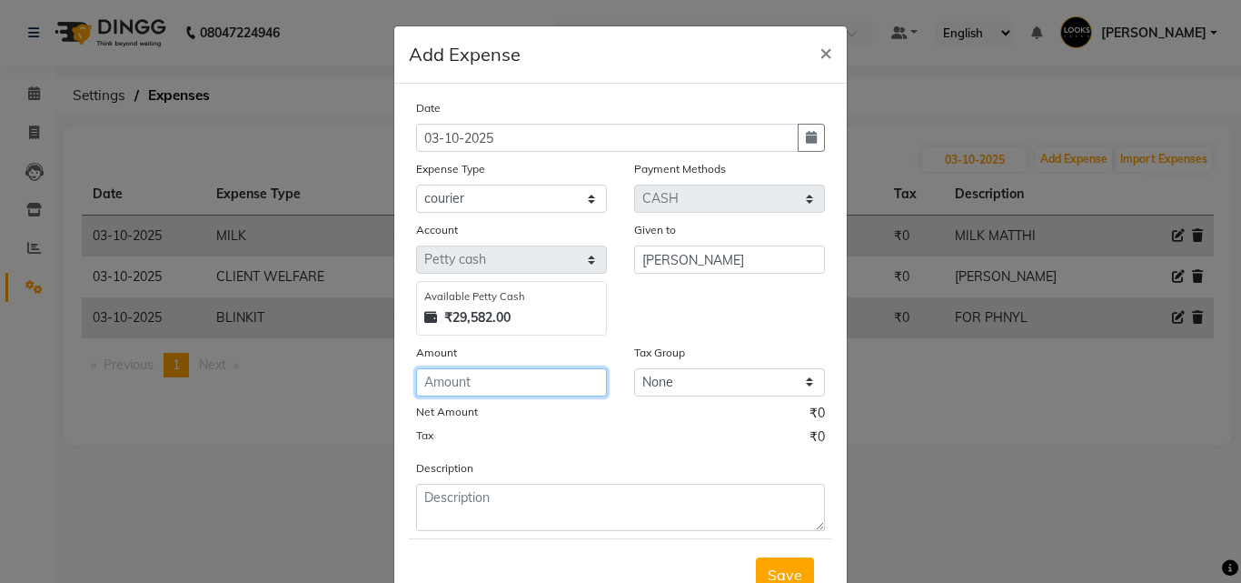
click at [471, 377] on input "number" at bounding box center [511, 382] width 191 height 28
type input "284"
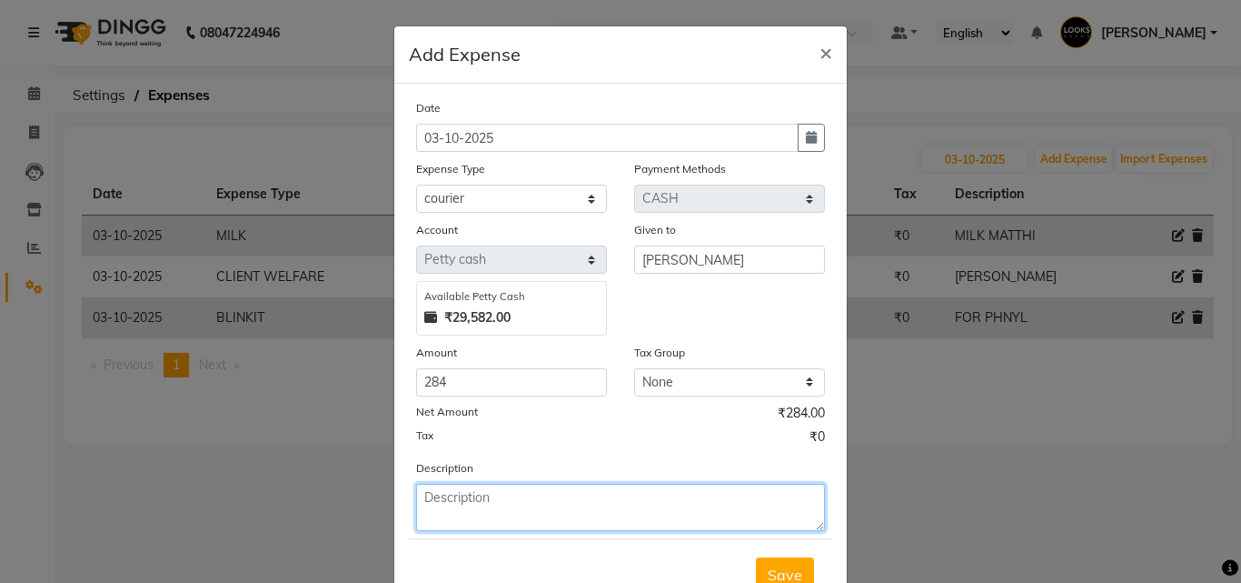
click at [479, 503] on textarea at bounding box center [620, 506] width 409 height 47
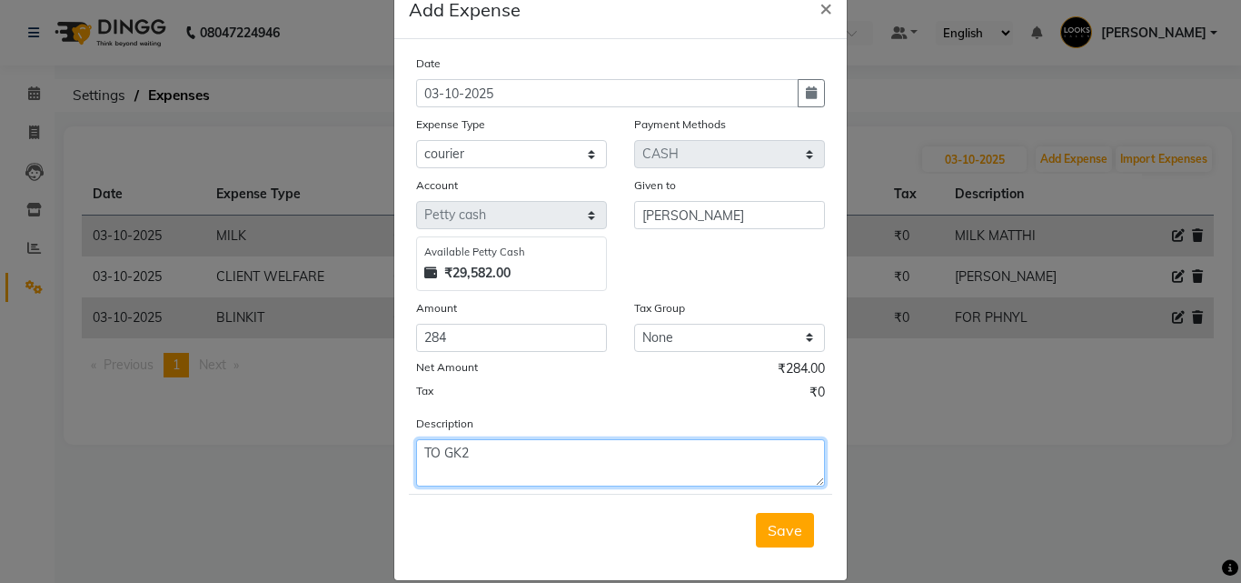
scroll to position [68, 0]
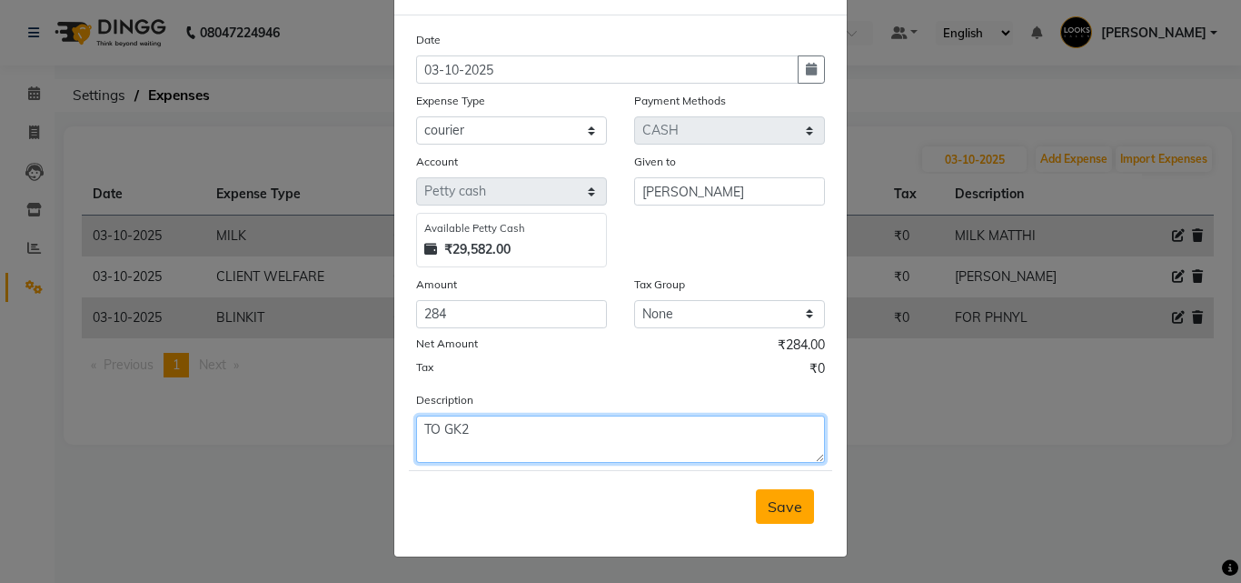
type textarea "TO GK2"
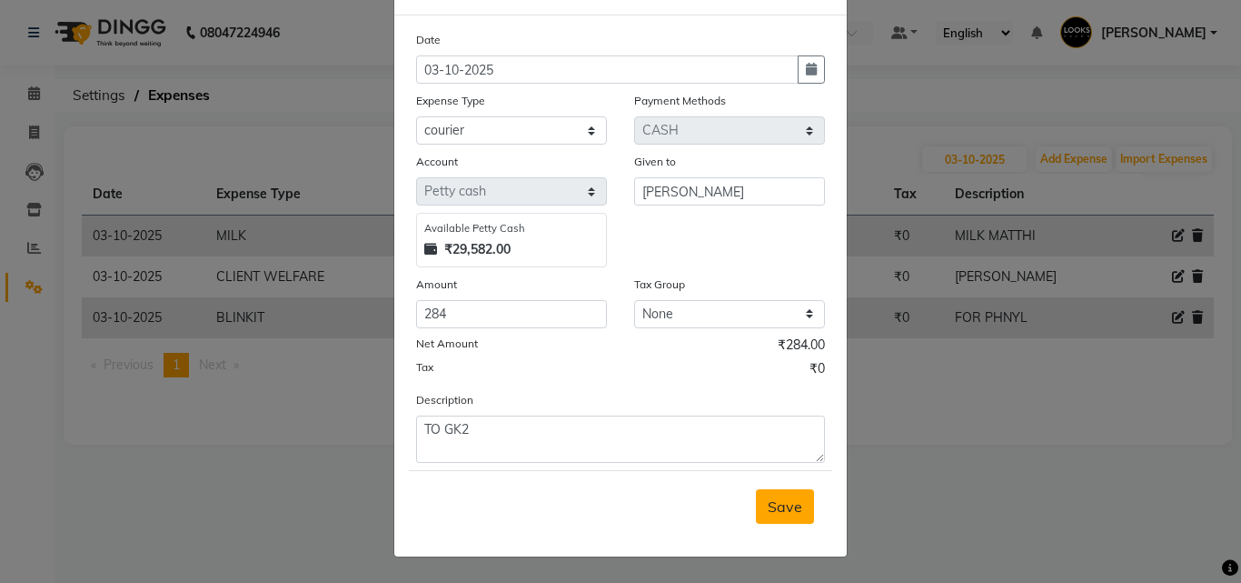
click at [782, 508] on span "Save" at bounding box center [785, 506] width 35 height 18
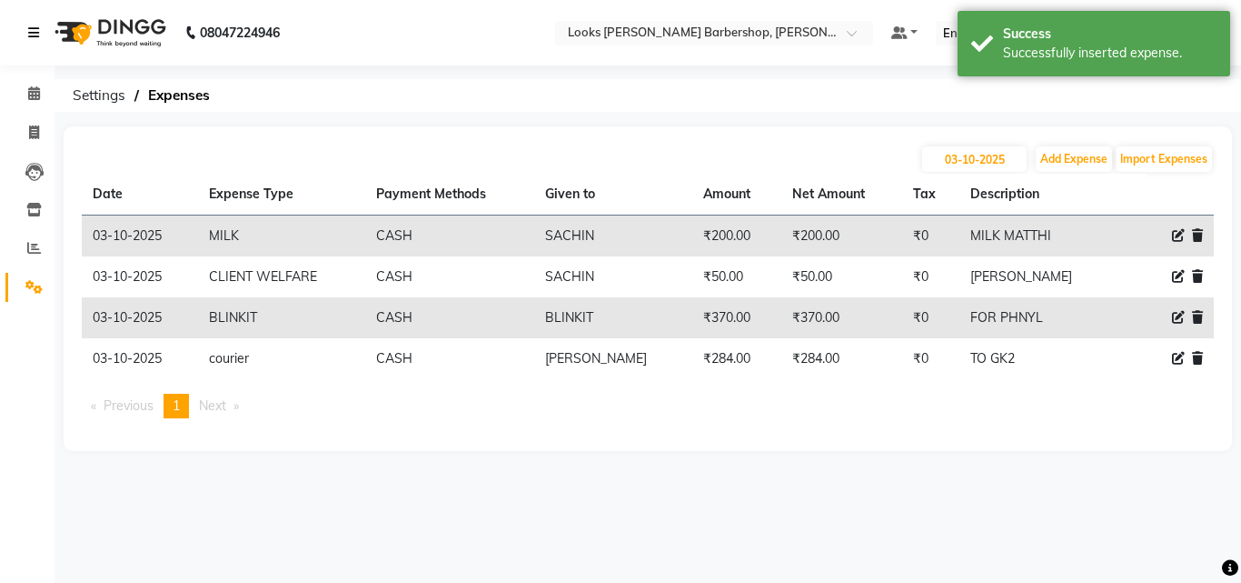
click at [33, 29] on icon at bounding box center [33, 32] width 11 height 13
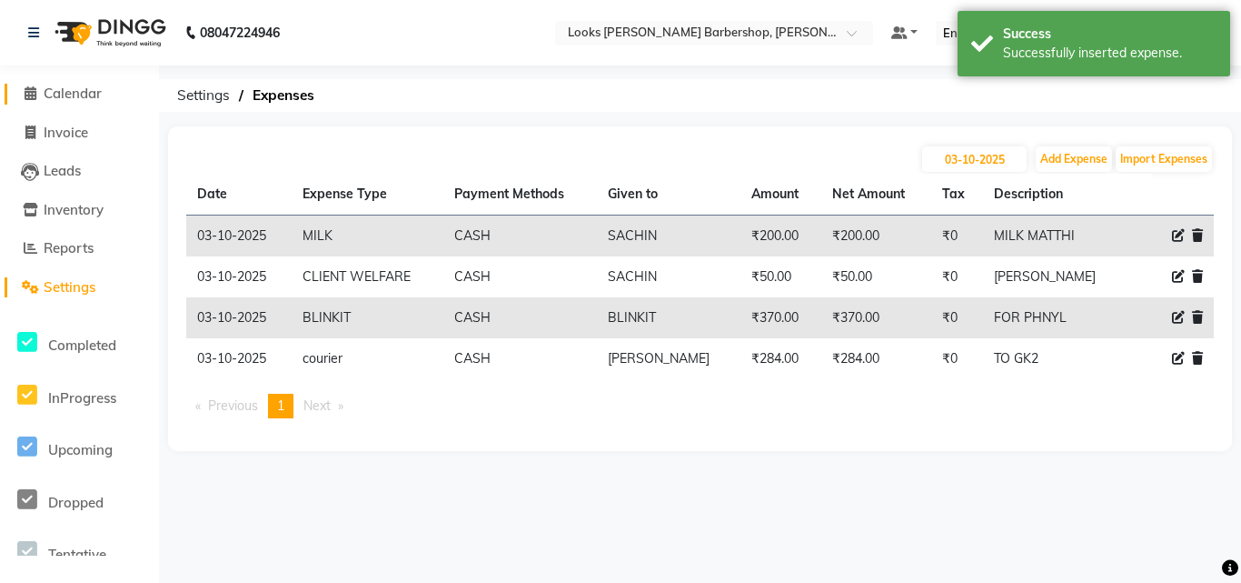
click at [78, 88] on span "Calendar" at bounding box center [73, 93] width 58 height 17
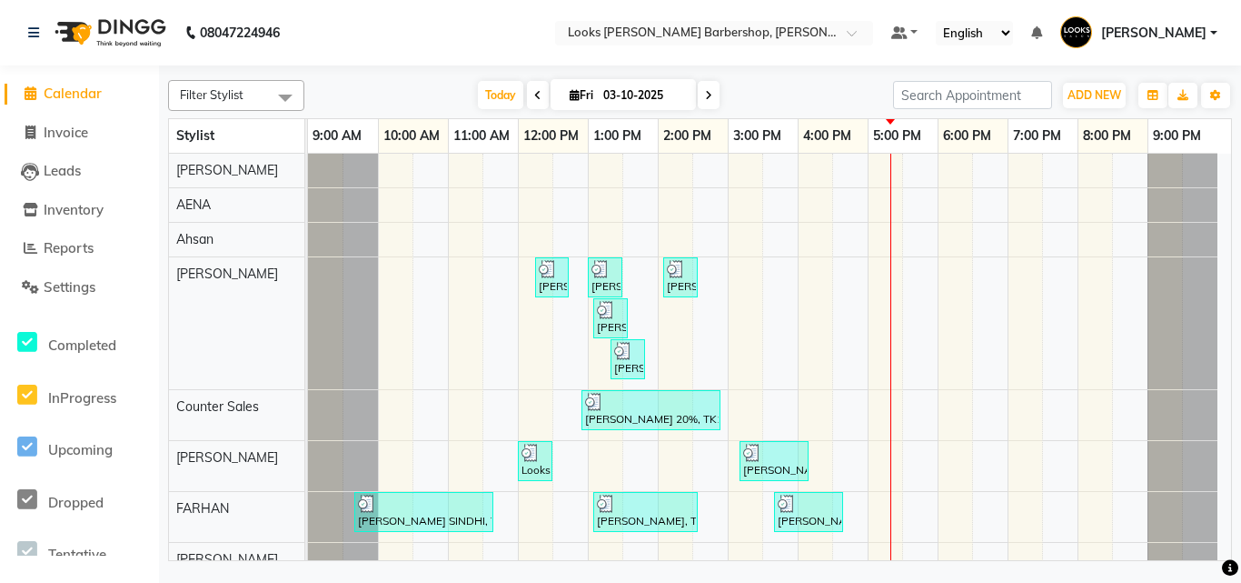
click at [1151, 31] on span "[PERSON_NAME]" at bounding box center [1153, 33] width 105 height 19
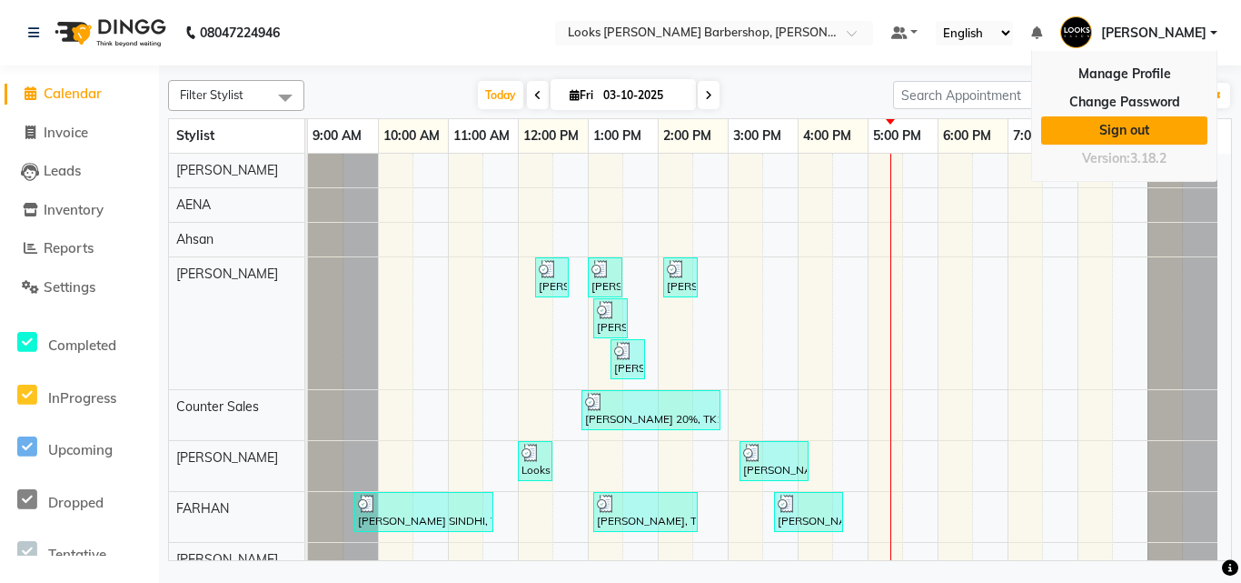
click at [1122, 133] on link "Sign out" at bounding box center [1124, 130] width 166 height 28
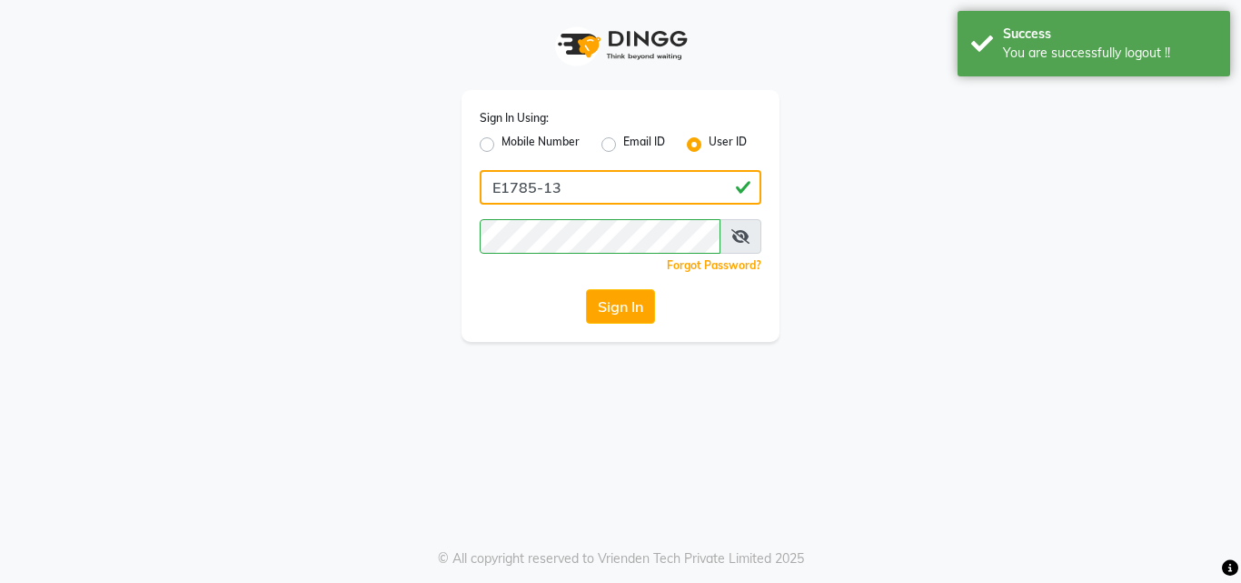
click at [629, 182] on input "E1785-13" at bounding box center [621, 187] width 282 height 35
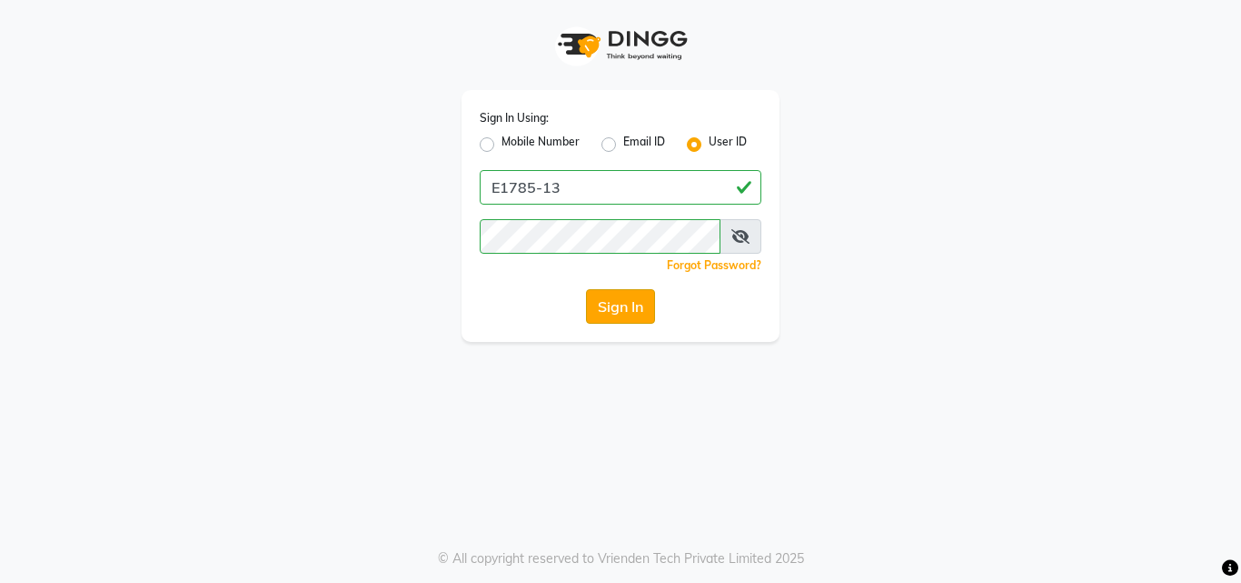
click at [625, 308] on button "Sign In" at bounding box center [620, 306] width 69 height 35
